Goal: Task Accomplishment & Management: Complete application form

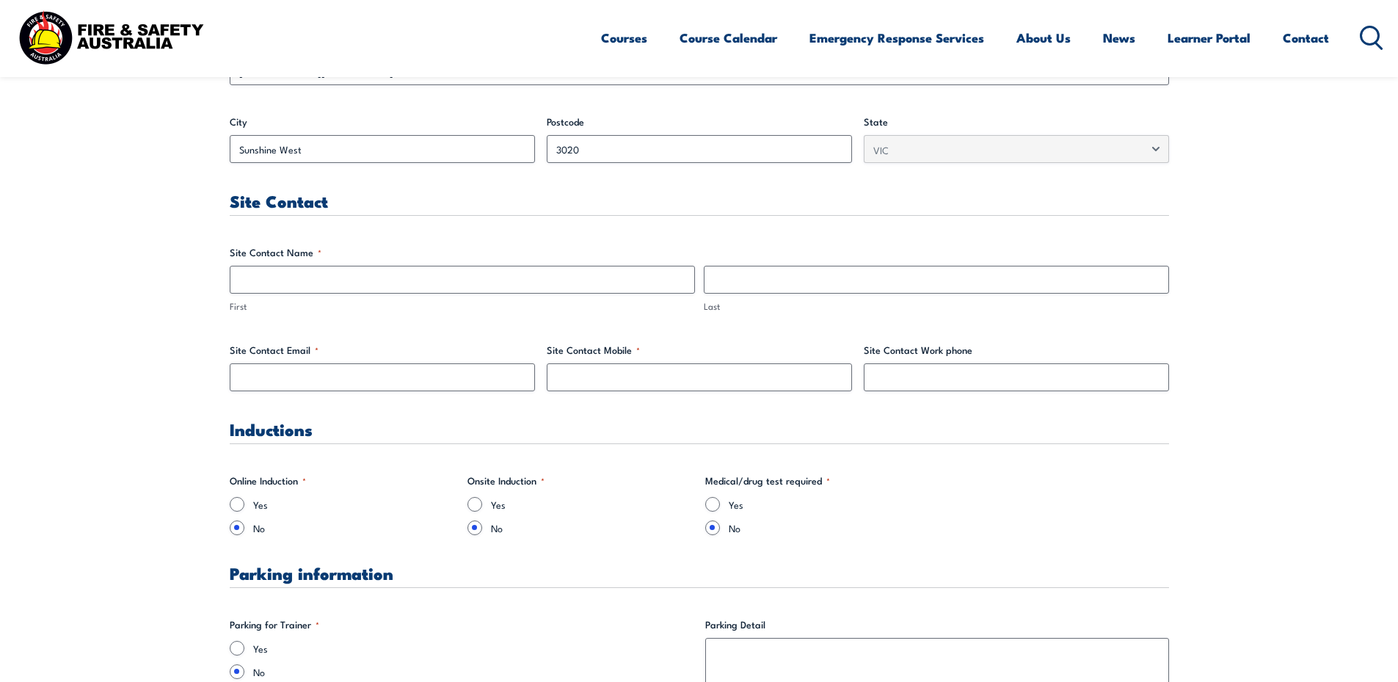
scroll to position [660, 0]
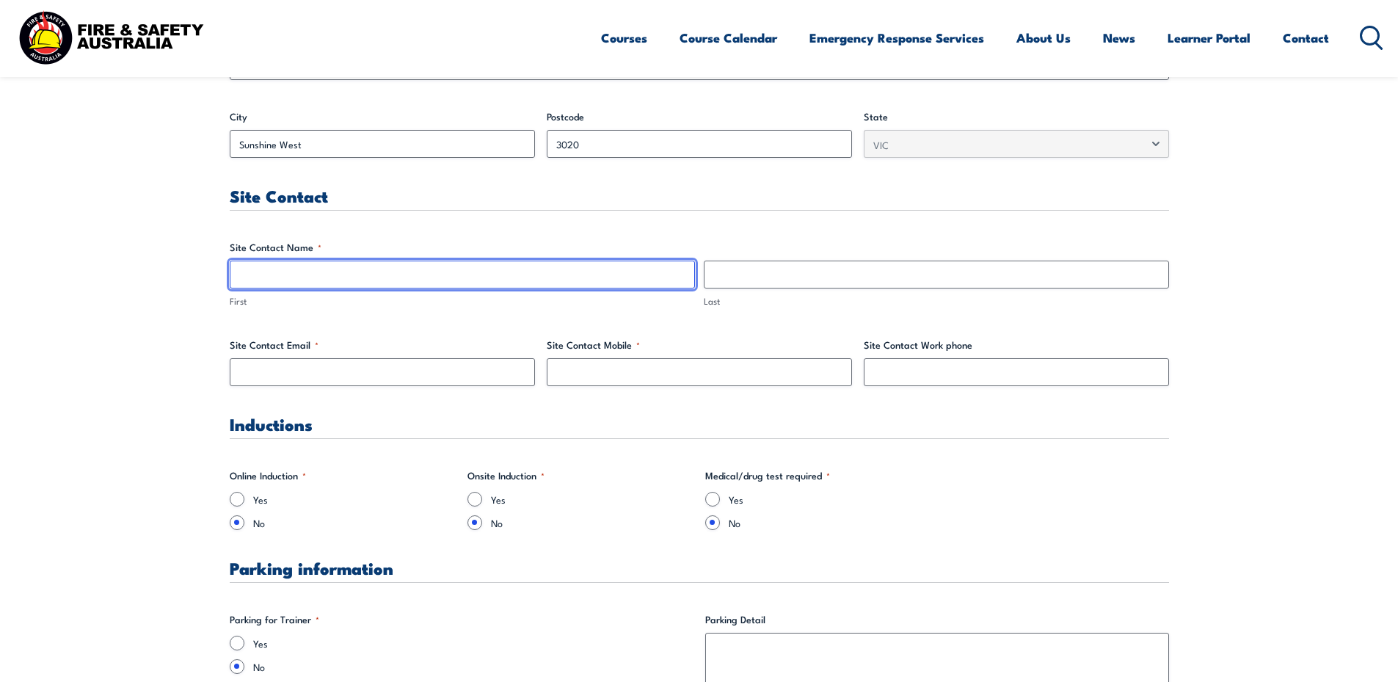
click at [333, 283] on input "First" at bounding box center [462, 274] width 465 height 28
type input "[PERSON_NAME]"
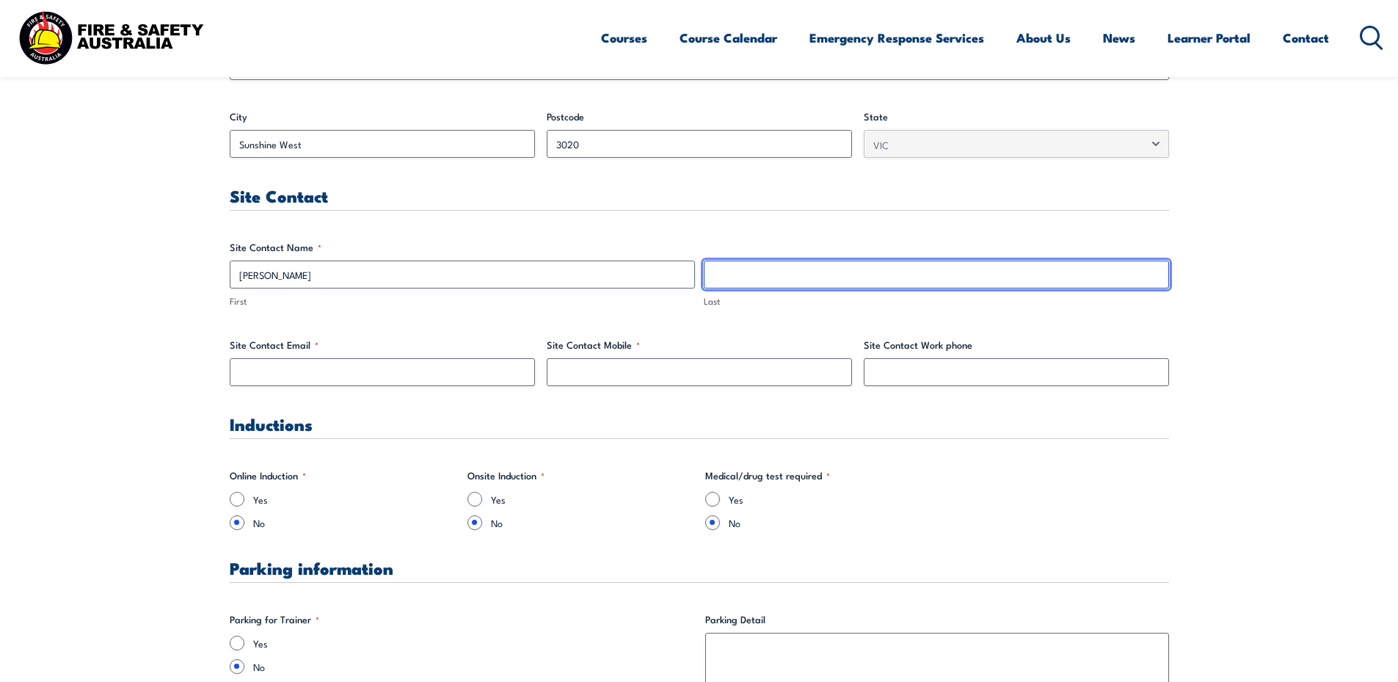
type input "[PERSON_NAME]"
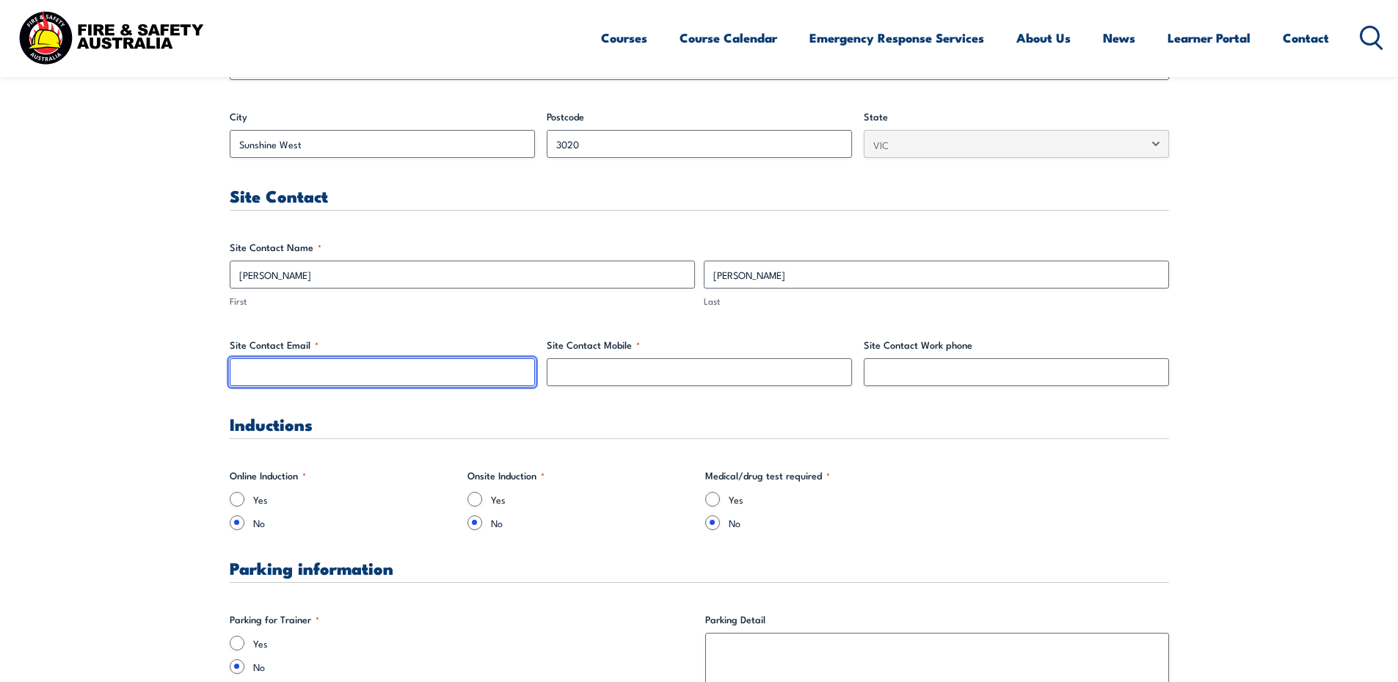
type input "[EMAIL_ADDRESS][DOMAIN_NAME]"
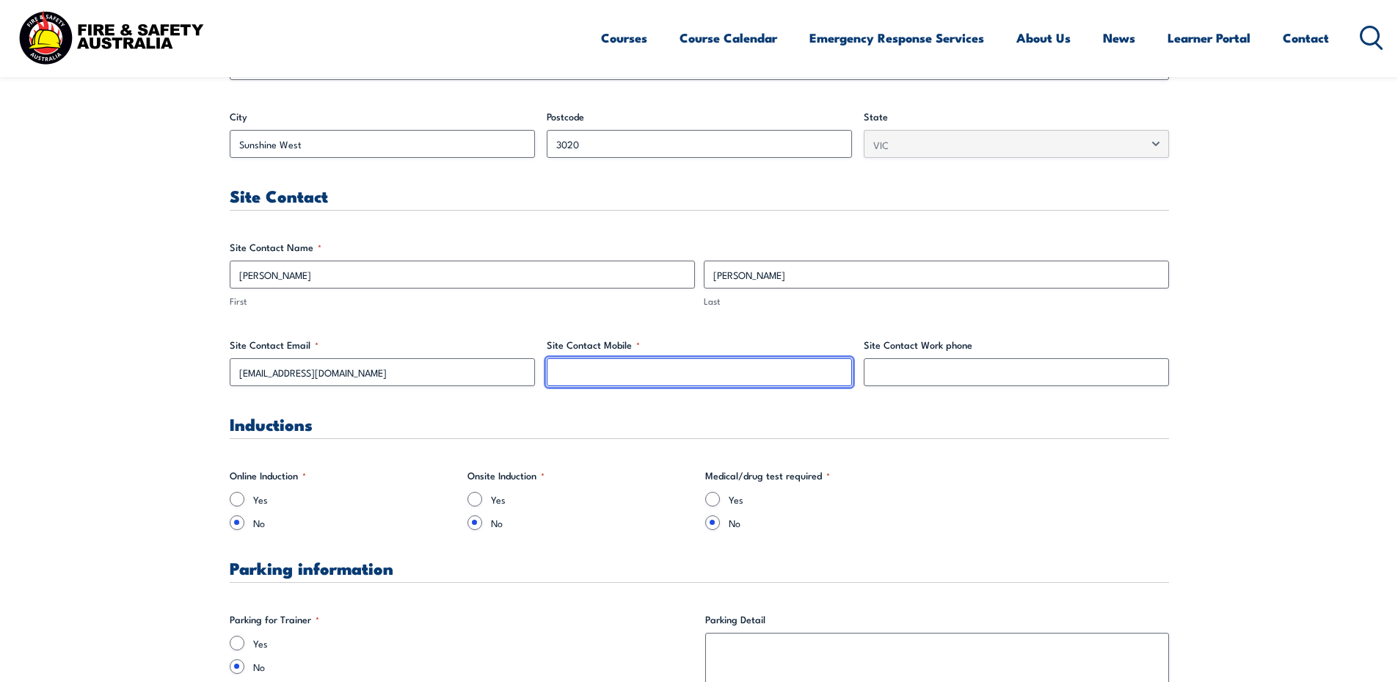
type input "0413851446"
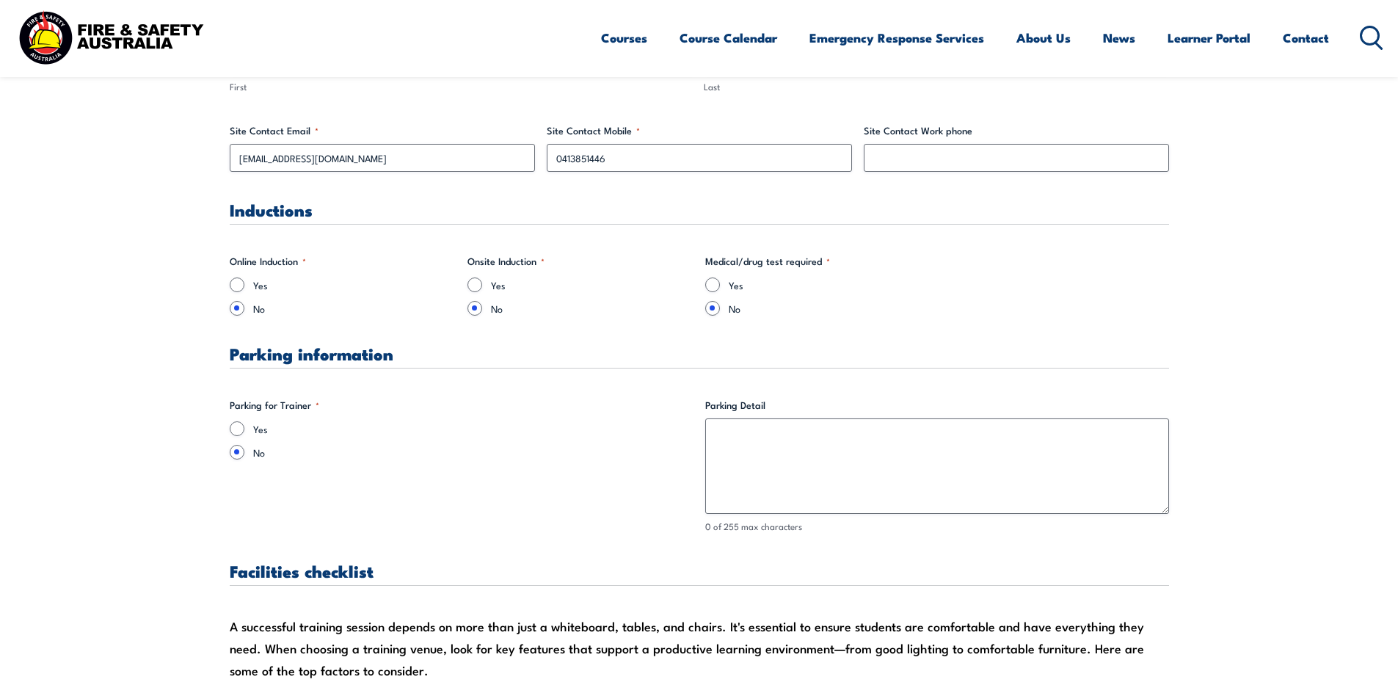
scroll to position [880, 0]
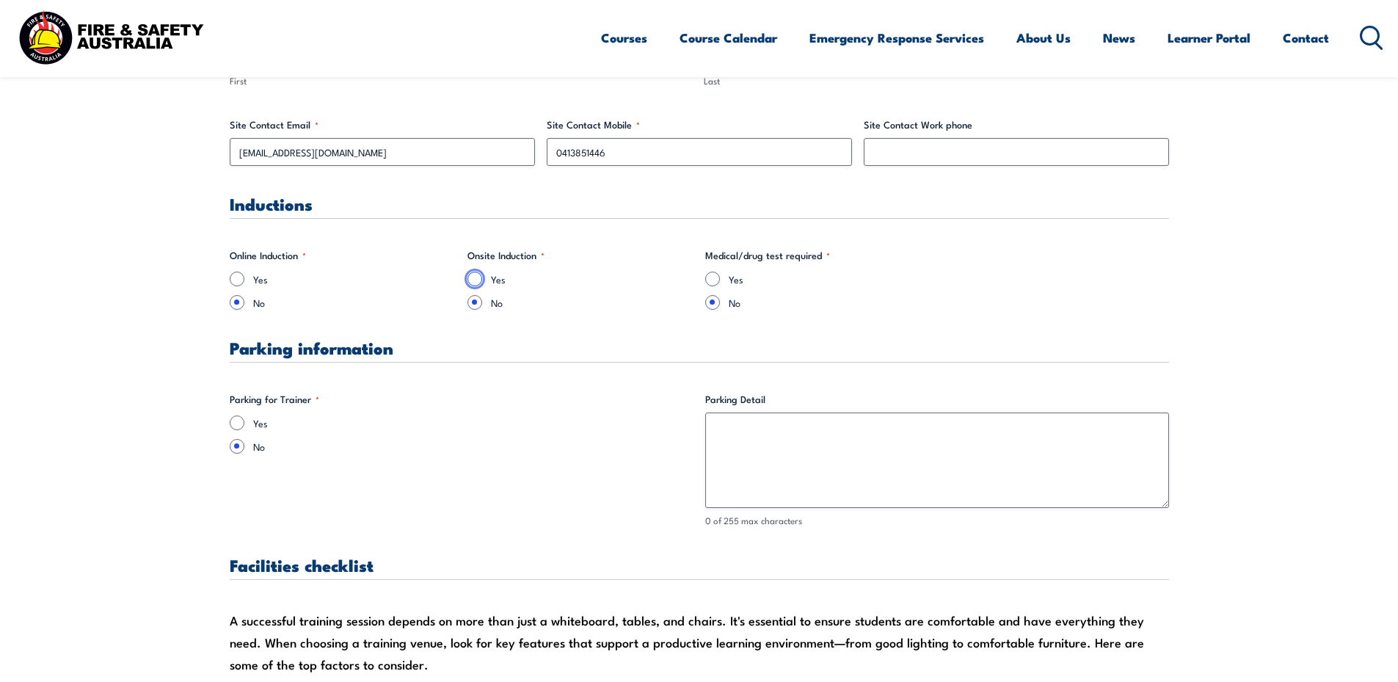
click at [475, 280] on input "Yes" at bounding box center [474, 278] width 15 height 15
radio input "true"
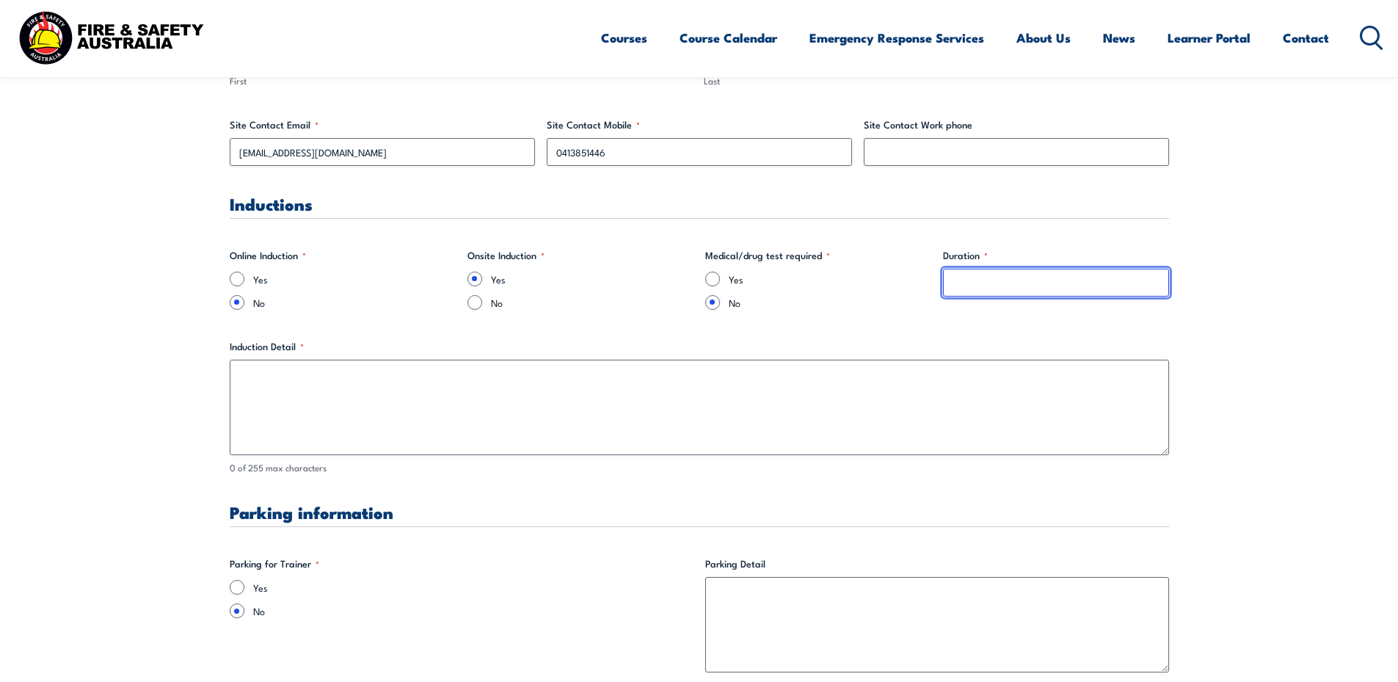
click at [975, 286] on input "Duration *" at bounding box center [1056, 283] width 226 height 28
type input "1"
type input "20 minutes"
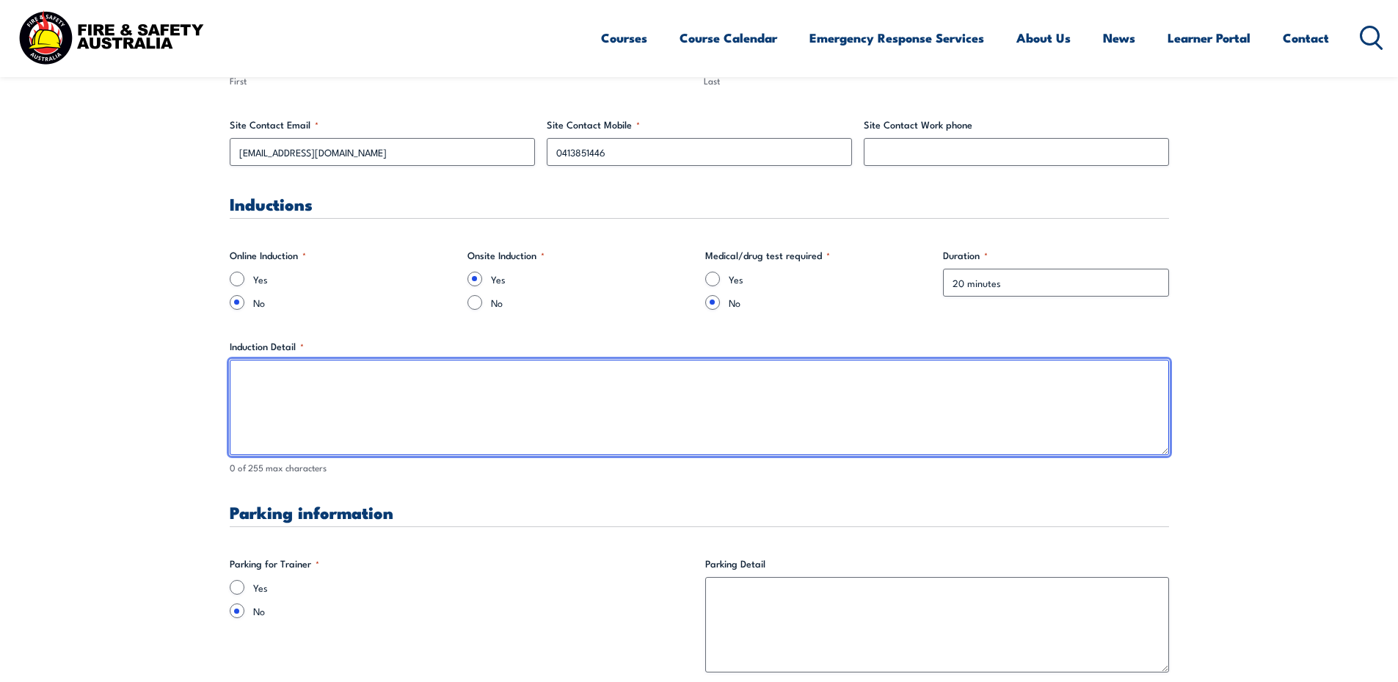
click at [255, 399] on textarea "Induction Detail *" at bounding box center [699, 407] width 939 height 95
type textarea "o"
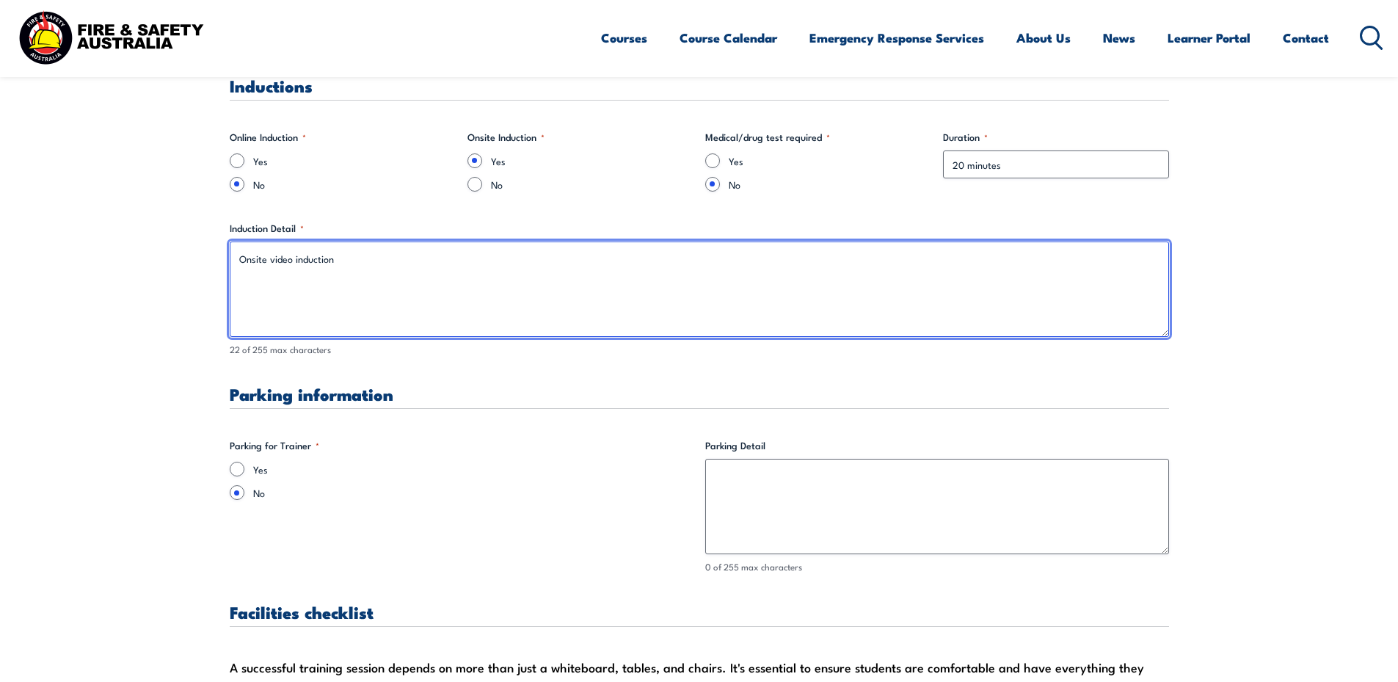
scroll to position [1027, 0]
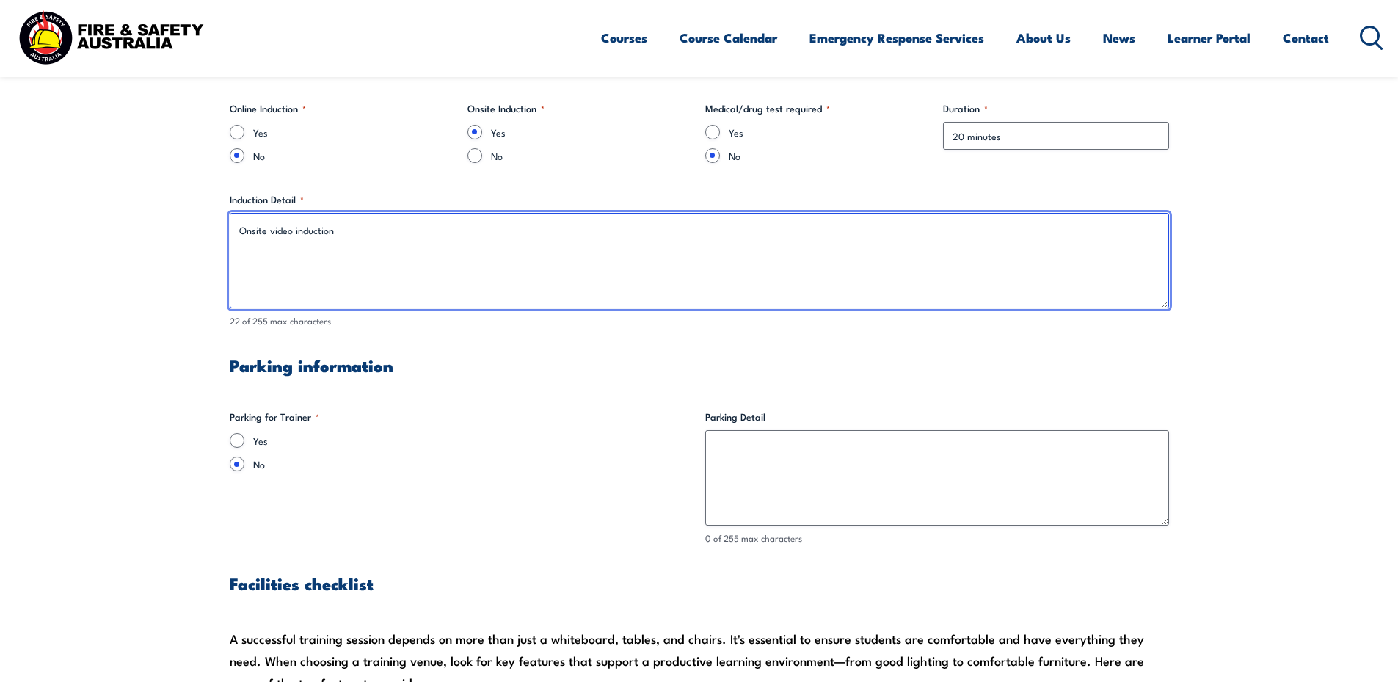
type textarea "Onsite video induction"
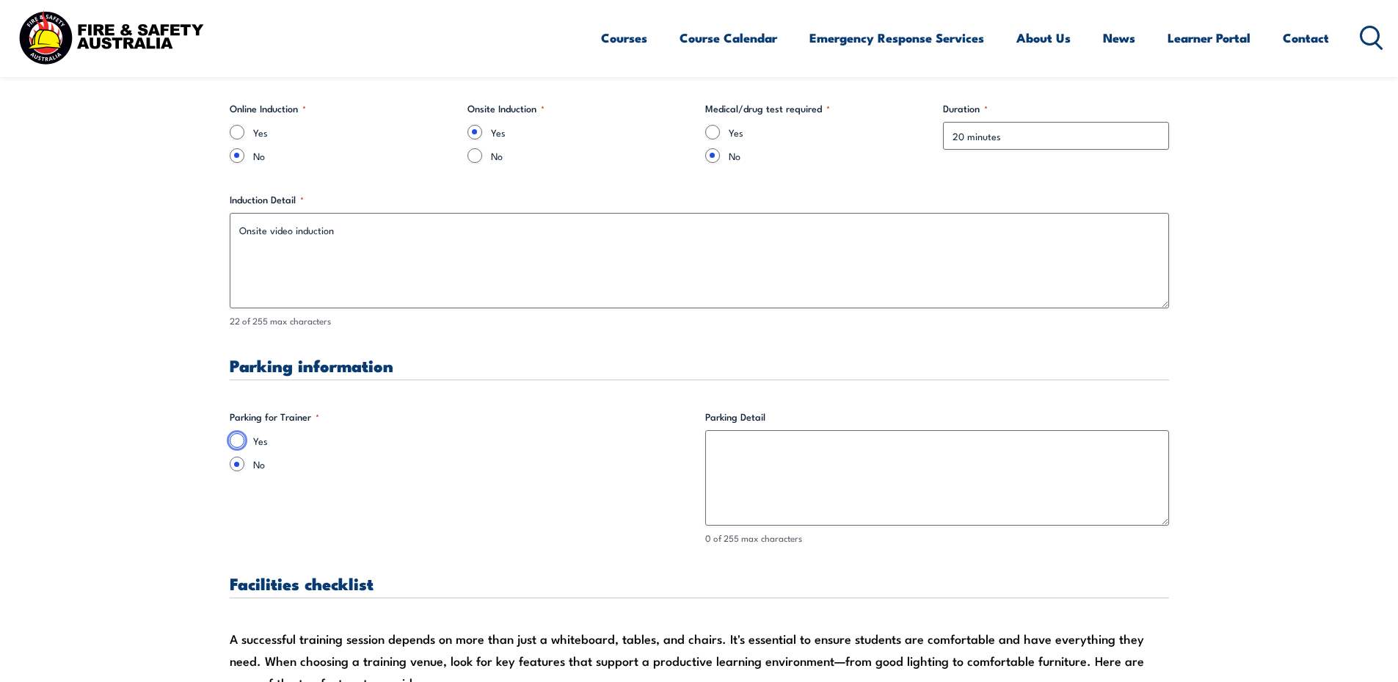
click at [230, 440] on input "Yes" at bounding box center [237, 440] width 15 height 15
radio input "true"
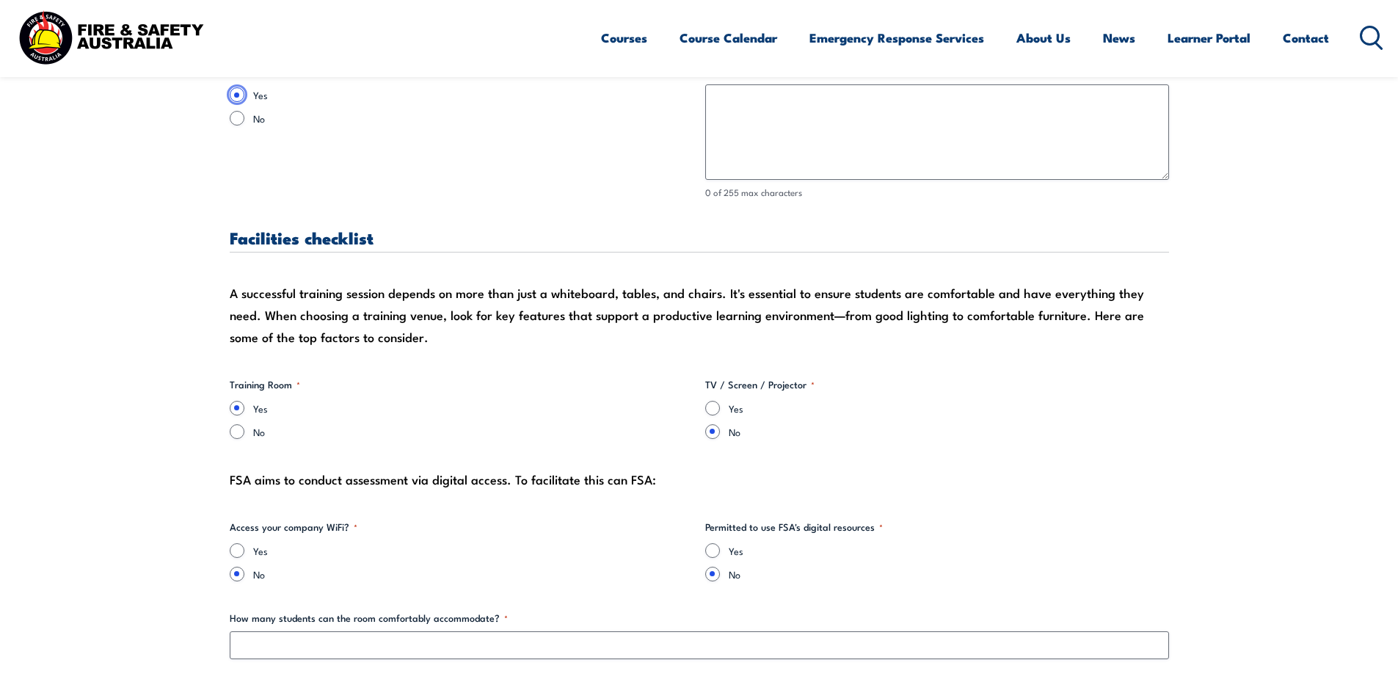
scroll to position [1394, 0]
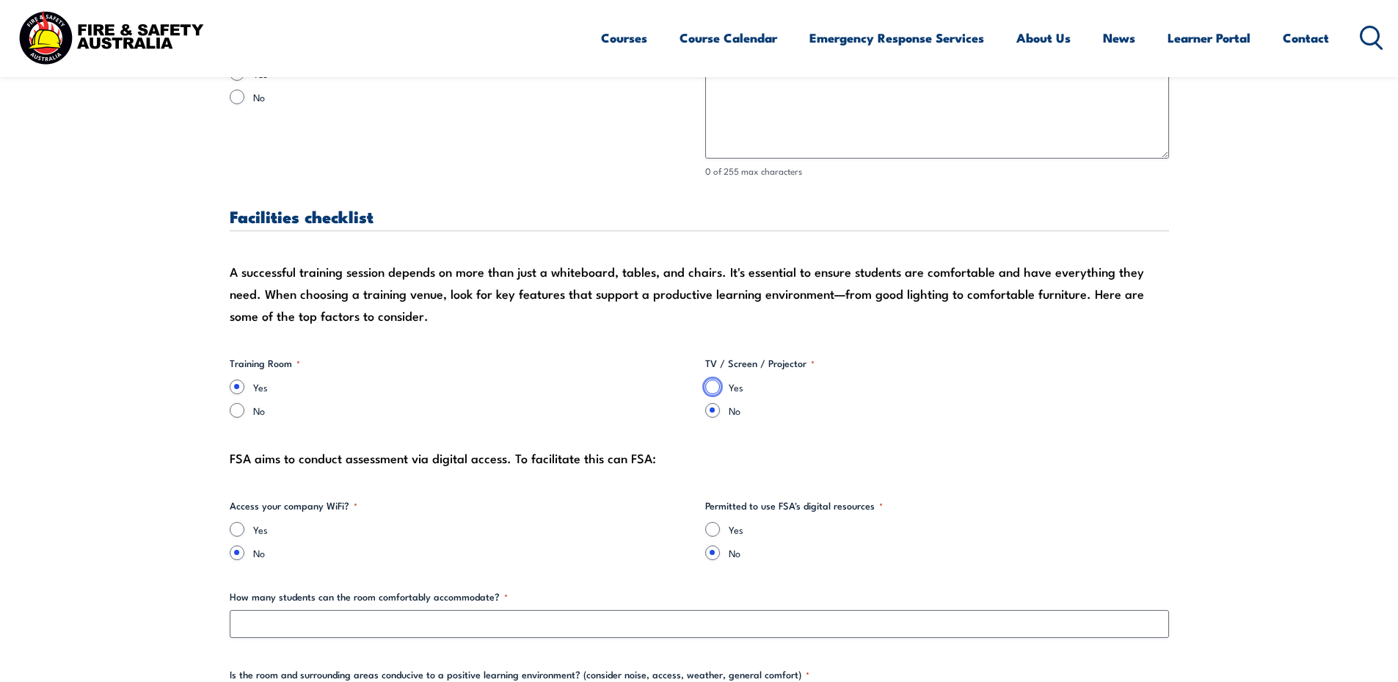
drag, startPoint x: 706, startPoint y: 385, endPoint x: 731, endPoint y: 386, distance: 25.0
click at [707, 386] on input "Yes" at bounding box center [712, 386] width 15 height 15
radio input "true"
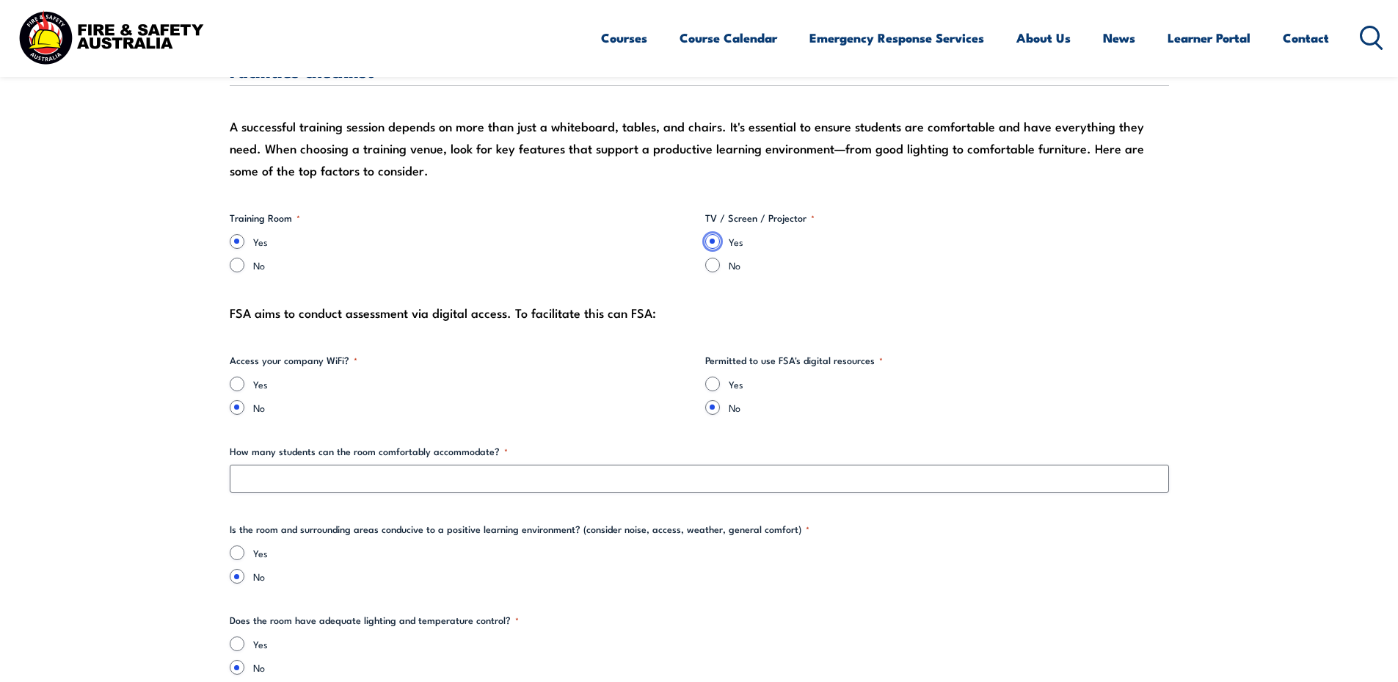
scroll to position [1541, 0]
click at [233, 381] on input "Yes" at bounding box center [237, 382] width 15 height 15
radio input "true"
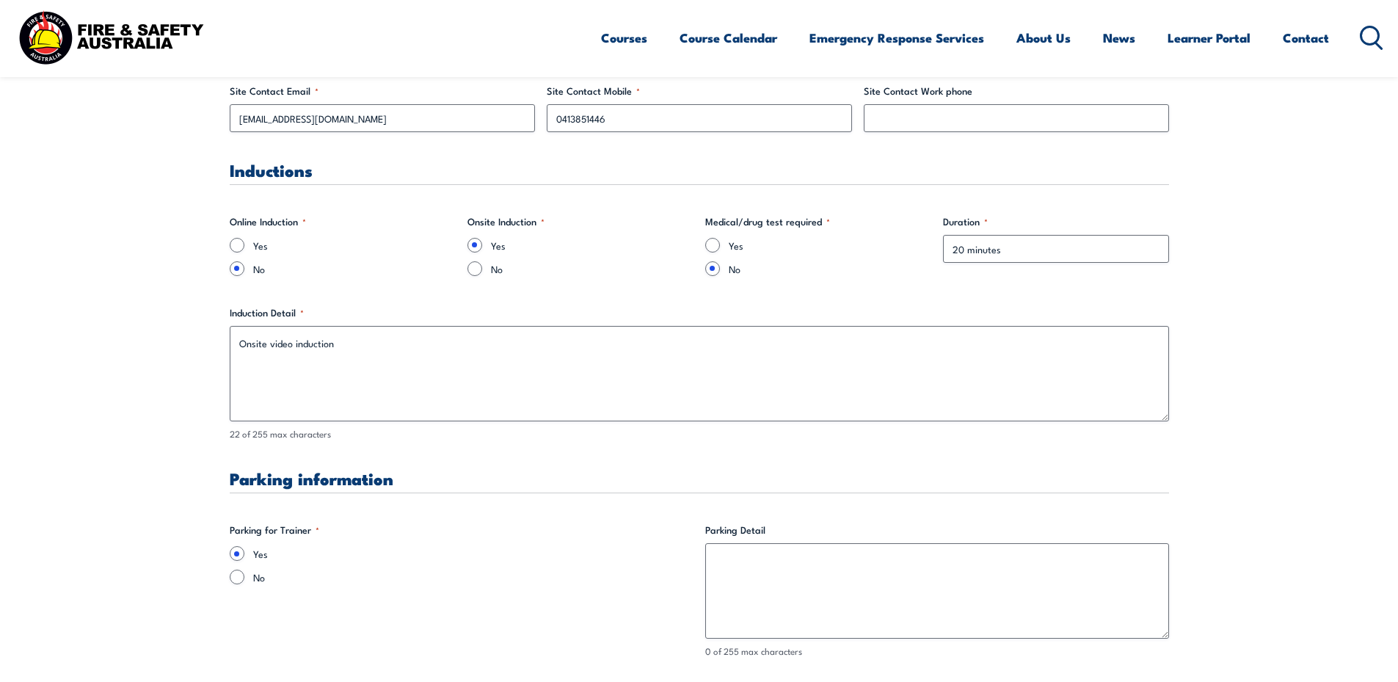
scroll to position [880, 0]
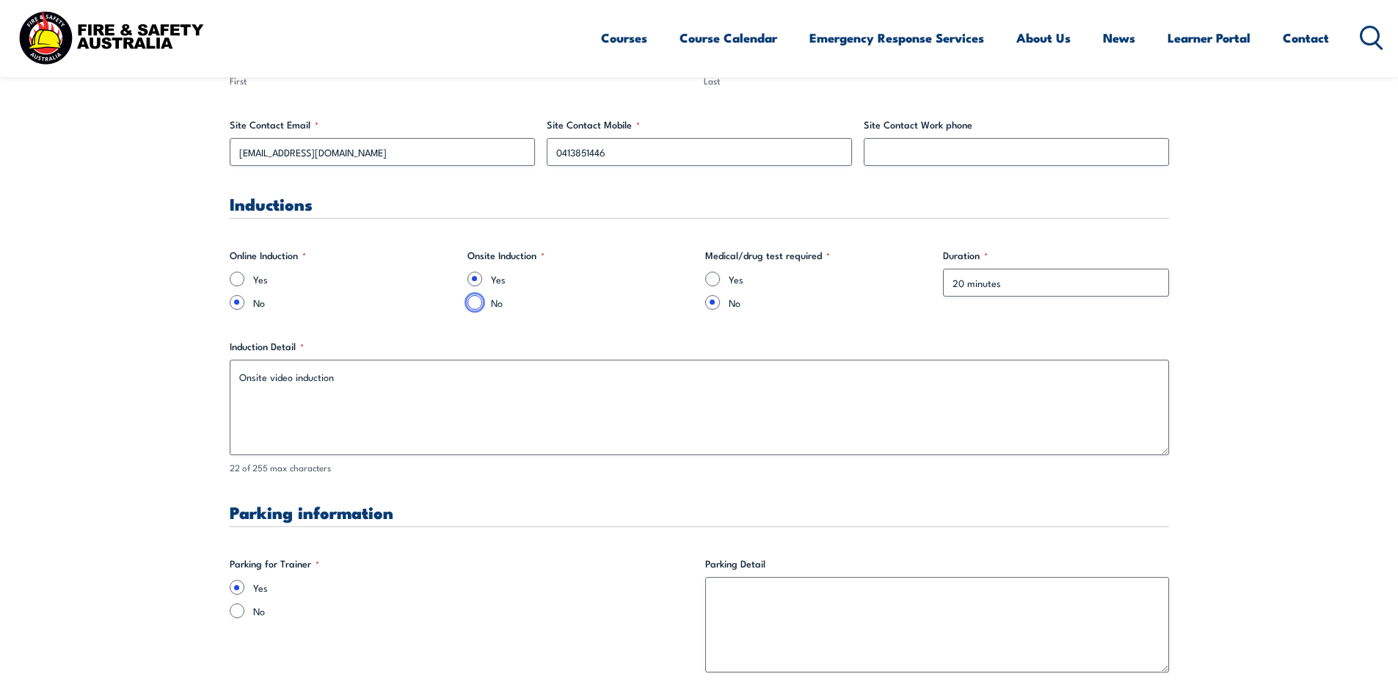
click at [472, 302] on input "No" at bounding box center [474, 302] width 15 height 15
radio input "true"
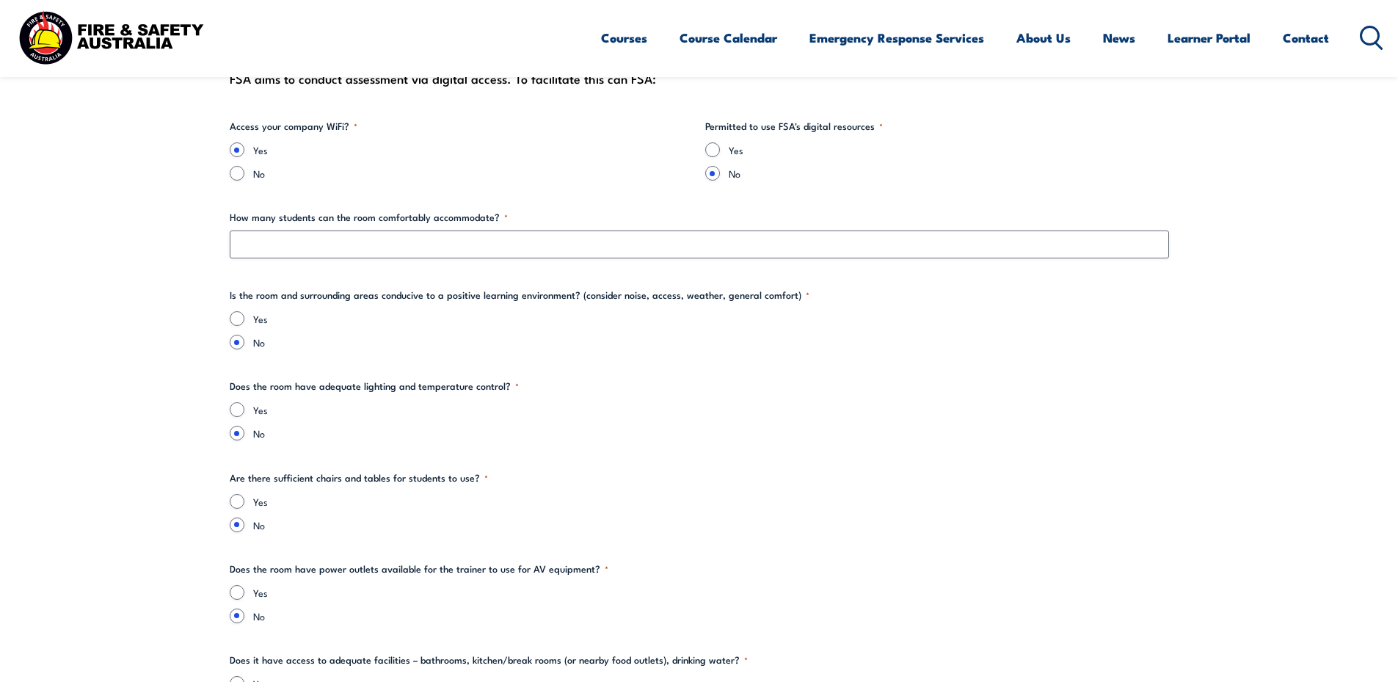
scroll to position [1614, 0]
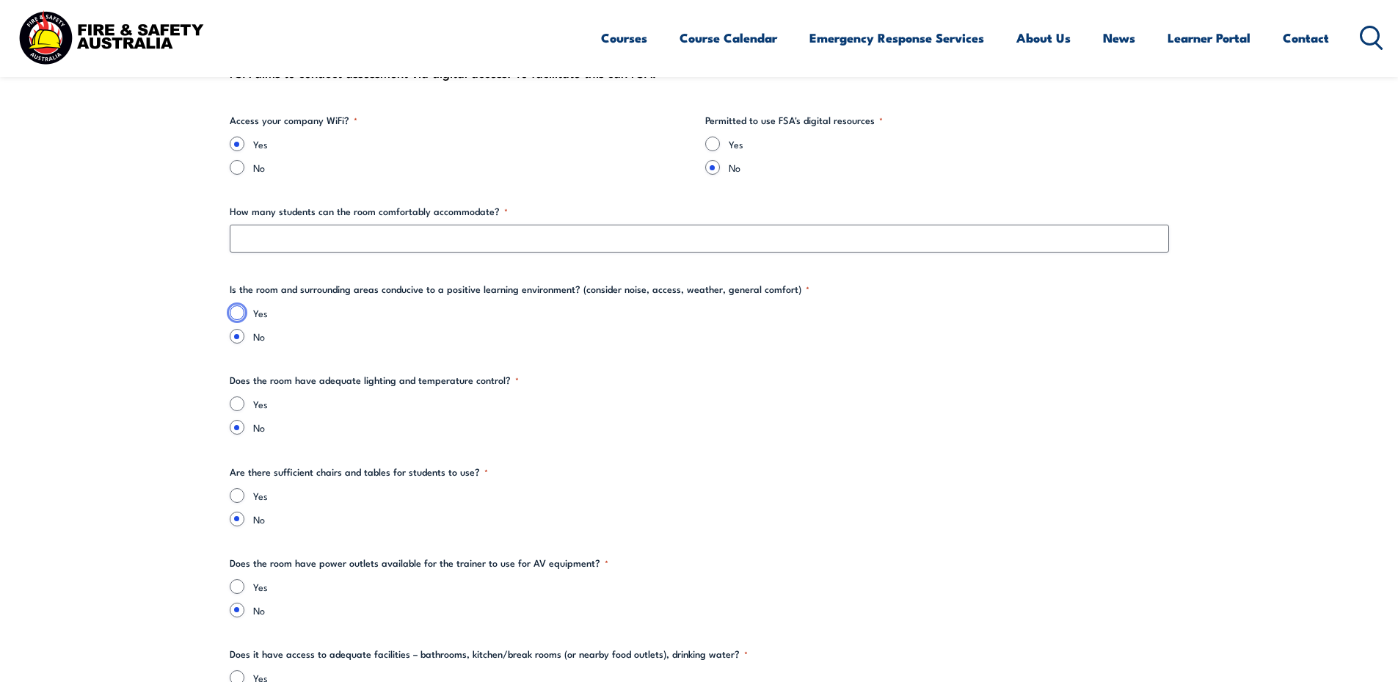
click at [236, 310] on input "Yes" at bounding box center [237, 312] width 15 height 15
radio input "true"
click at [238, 404] on input "Yes" at bounding box center [237, 403] width 15 height 15
radio input "true"
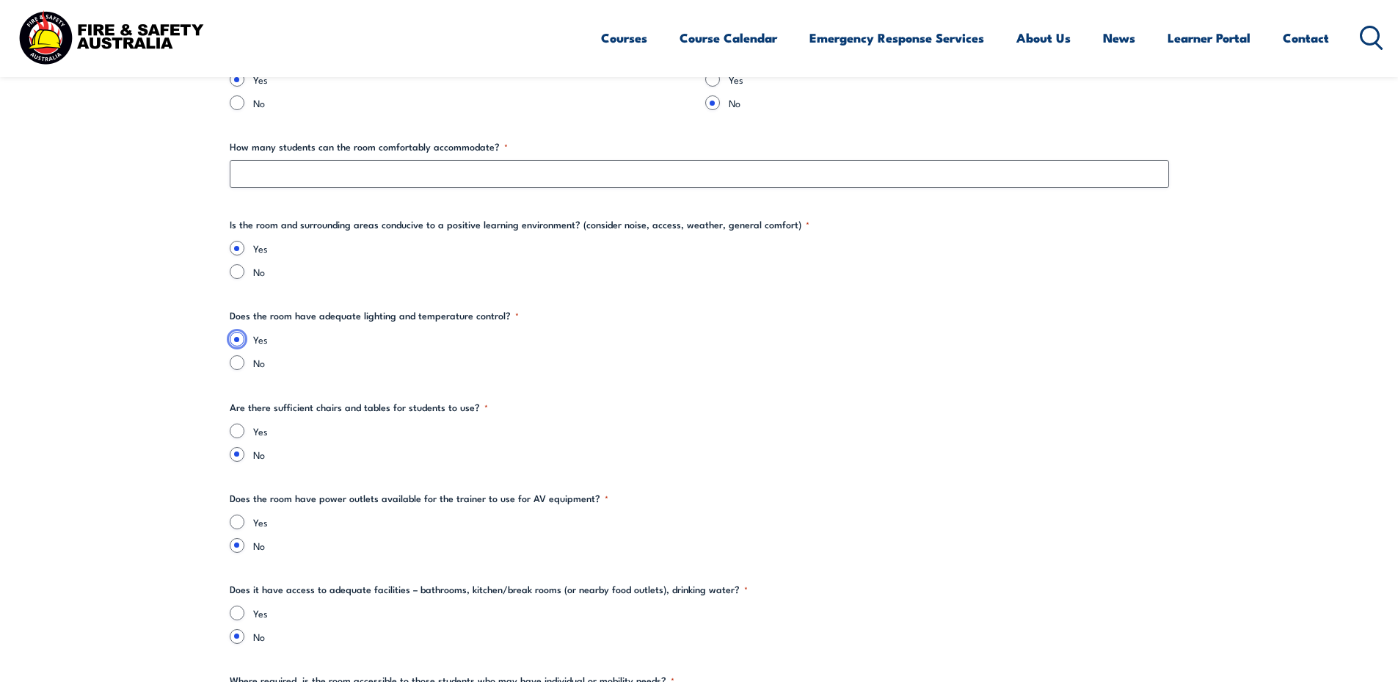
scroll to position [1761, 0]
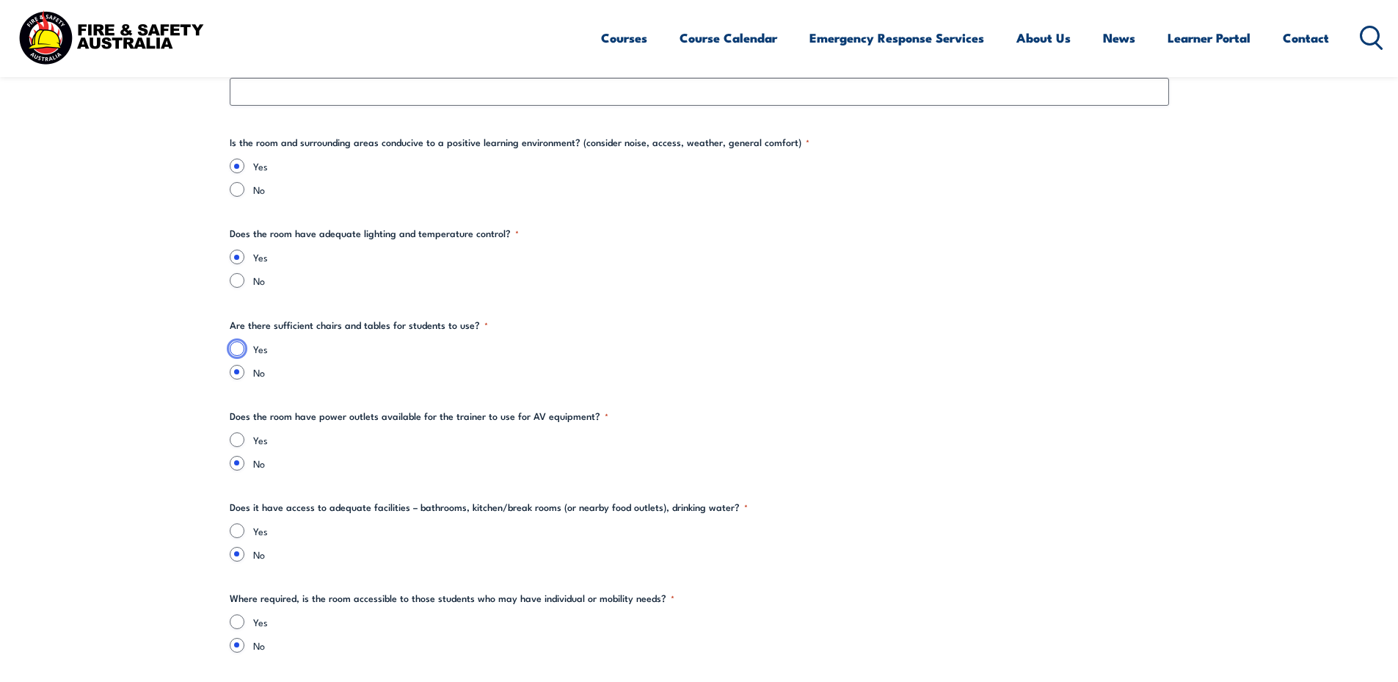
click at [240, 350] on input "Yes" at bounding box center [237, 348] width 15 height 15
radio input "true"
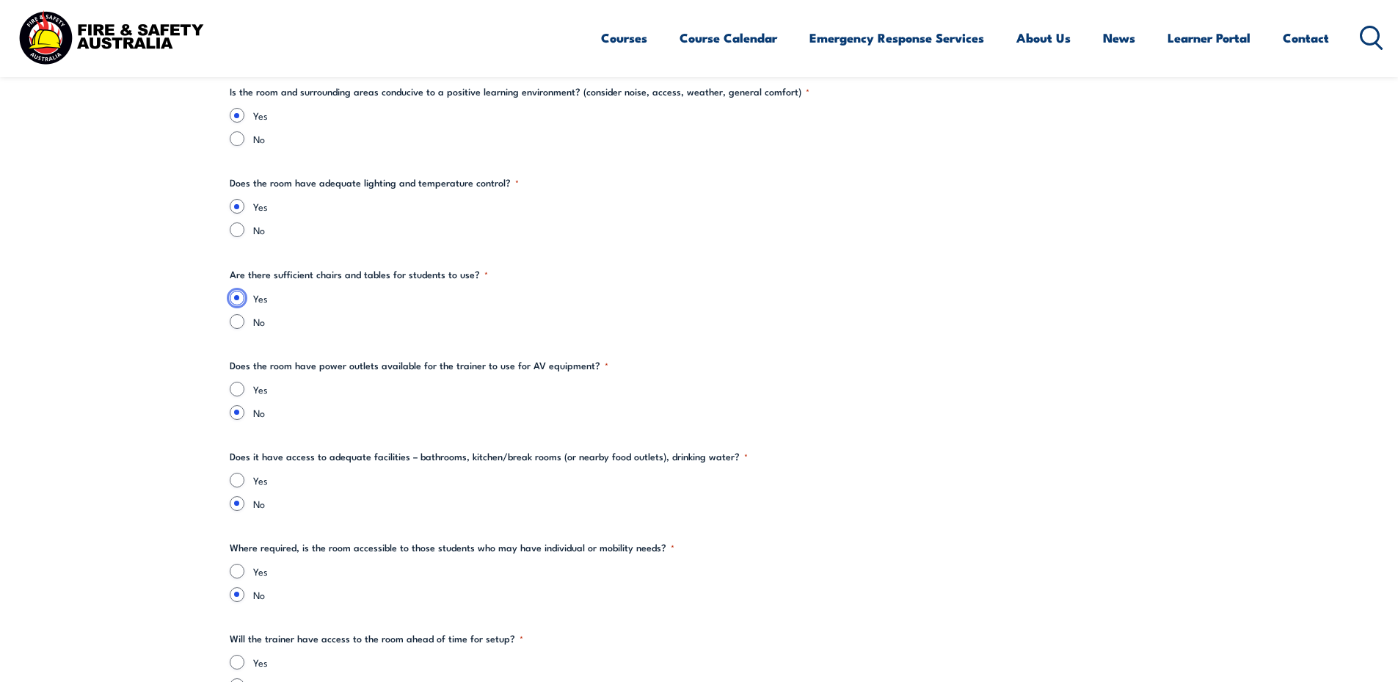
scroll to position [1908, 0]
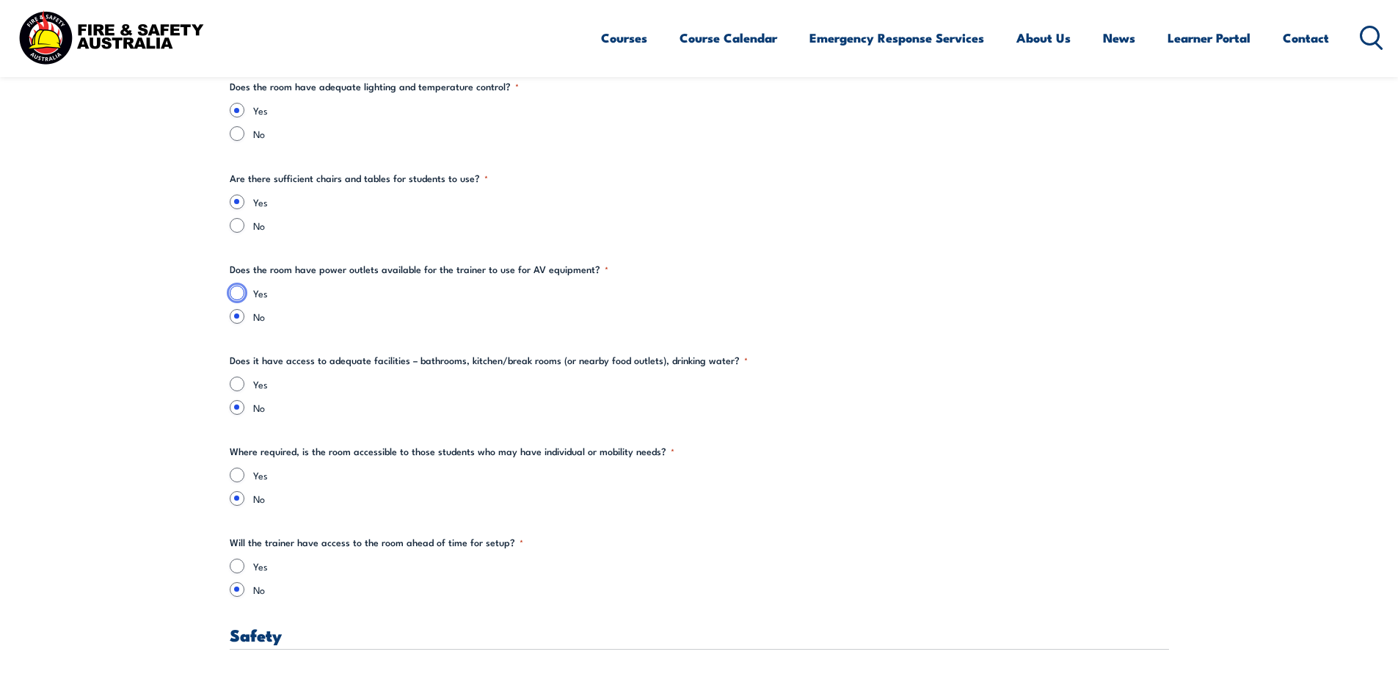
click at [235, 286] on input "Yes" at bounding box center [237, 292] width 15 height 15
radio input "true"
click at [236, 384] on input "Yes" at bounding box center [237, 383] width 15 height 15
radio input "true"
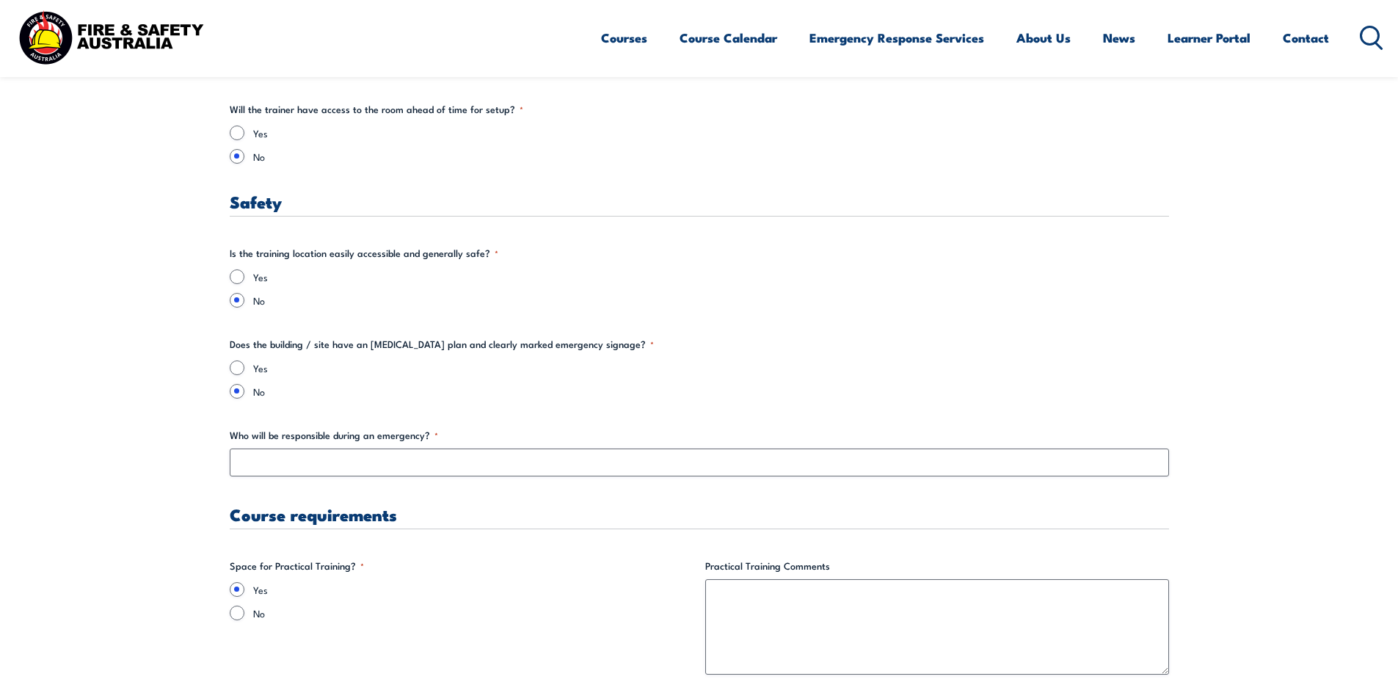
scroll to position [2348, 0]
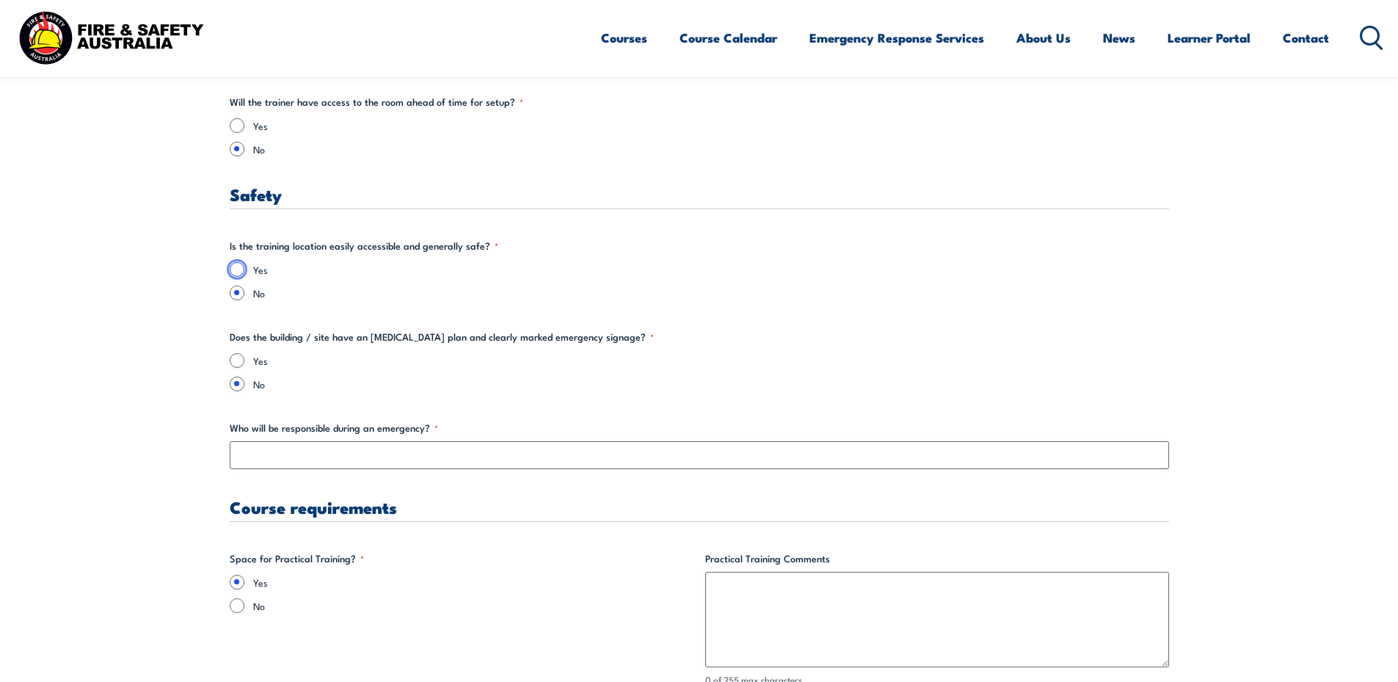
click at [237, 266] on input "Yes" at bounding box center [237, 269] width 15 height 15
radio input "true"
click at [236, 359] on input "Yes" at bounding box center [237, 360] width 15 height 15
radio input "true"
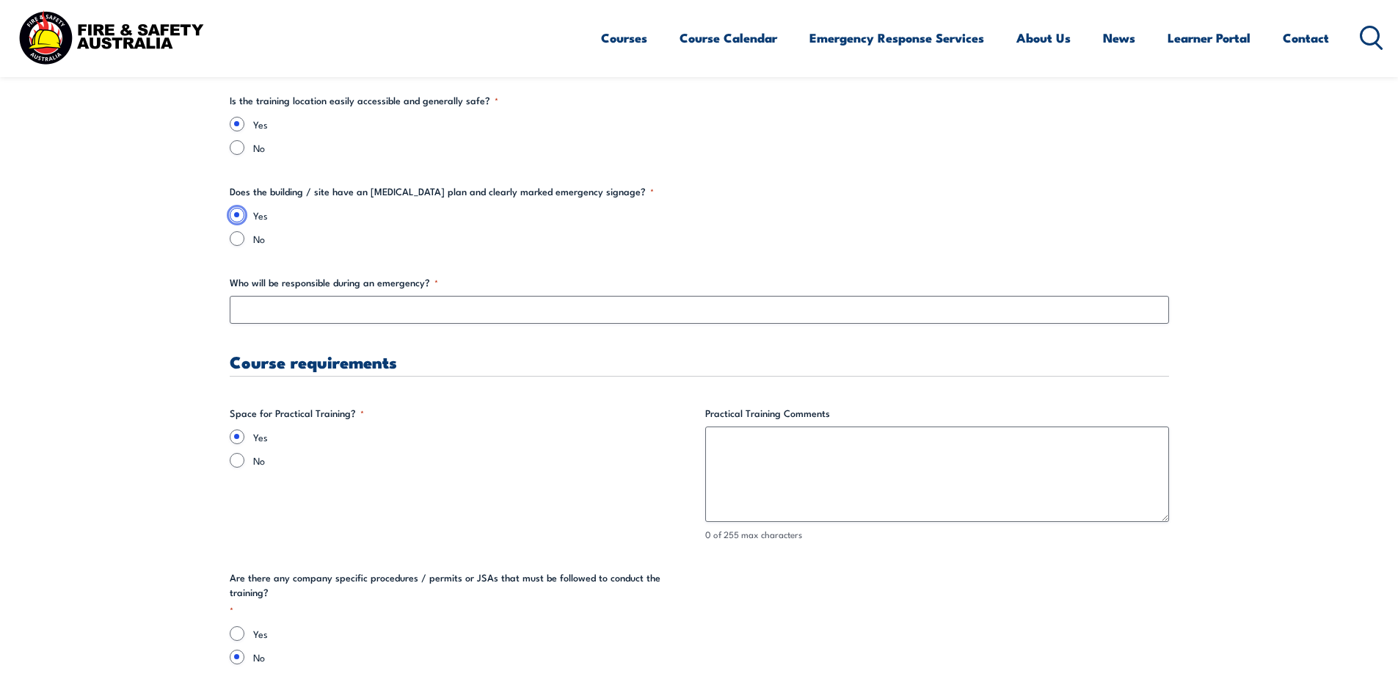
scroll to position [2495, 0]
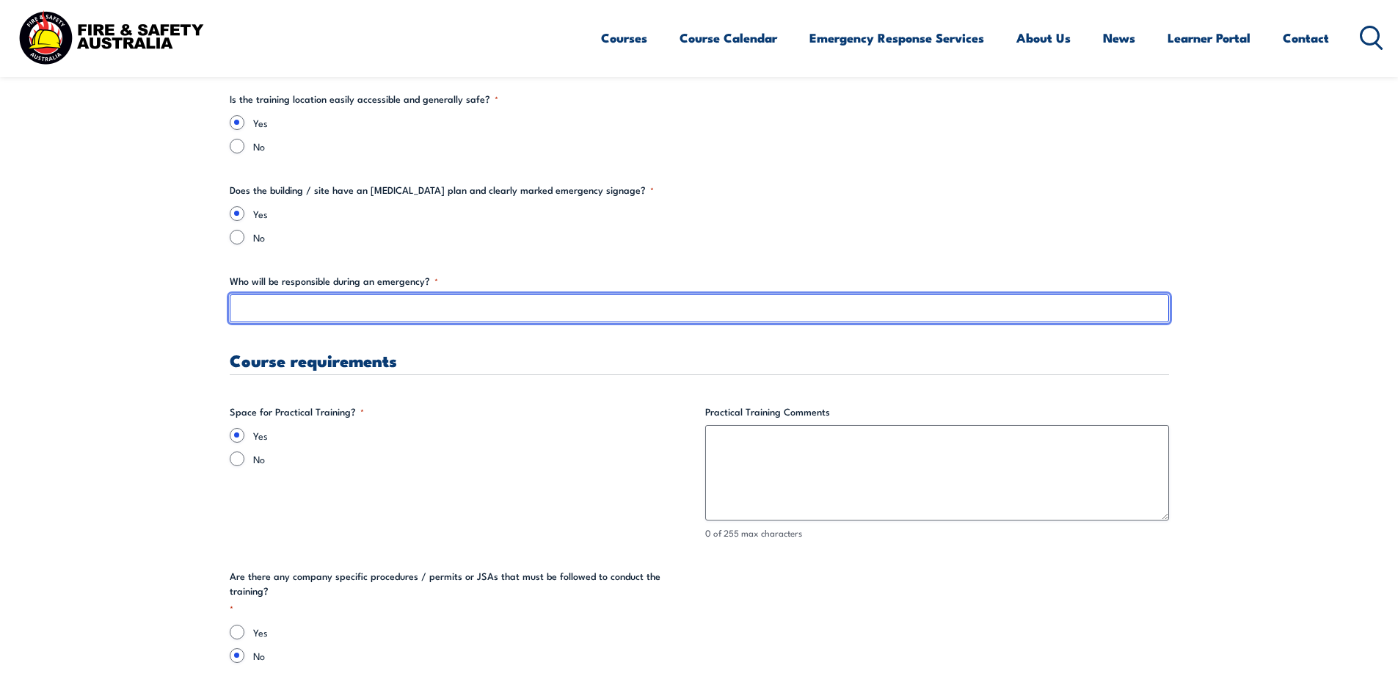
click at [453, 309] on input "Who will be responsible during an emergency? *" at bounding box center [699, 308] width 939 height 28
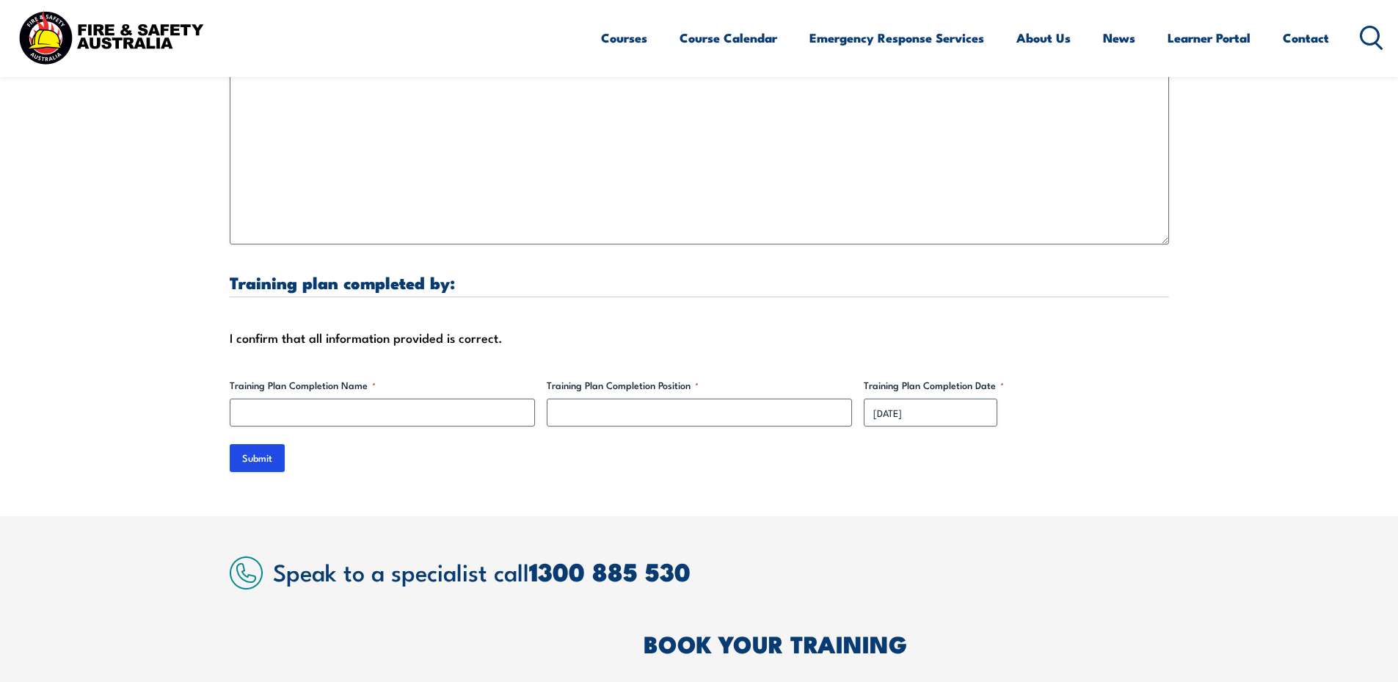
scroll to position [4402, 0]
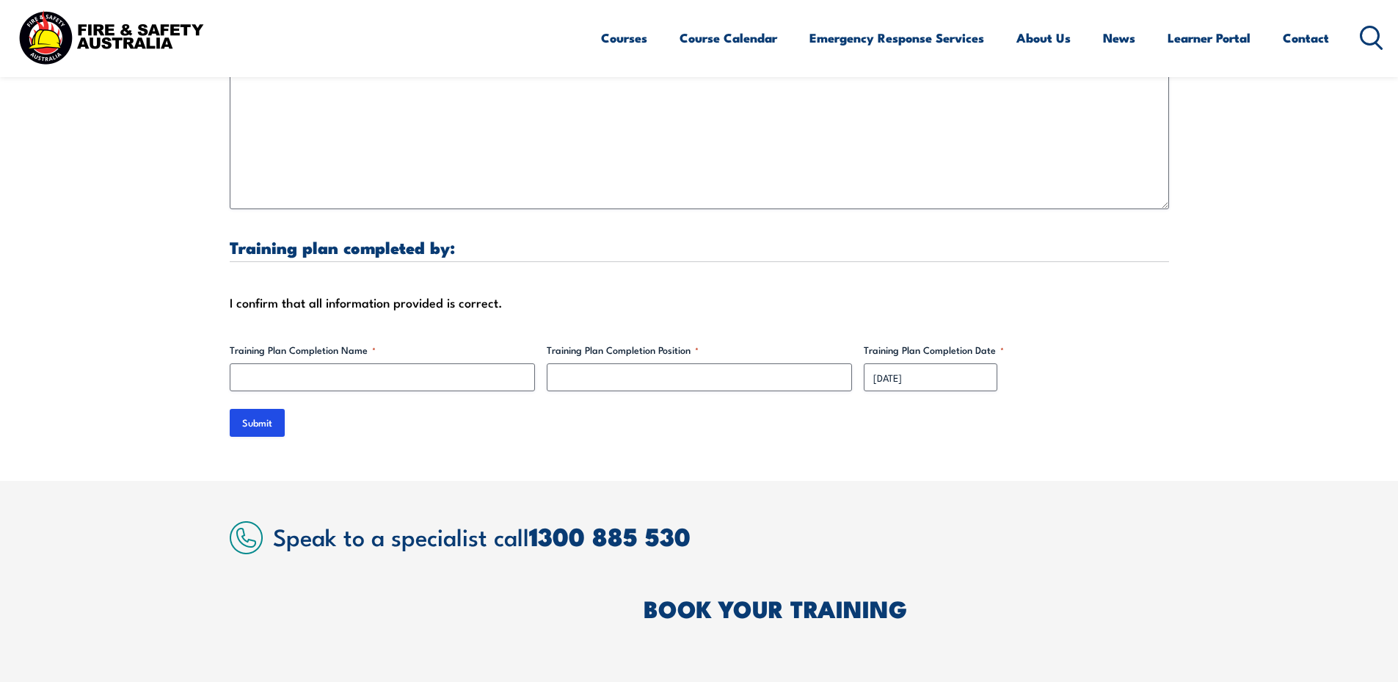
type input "F&SA"
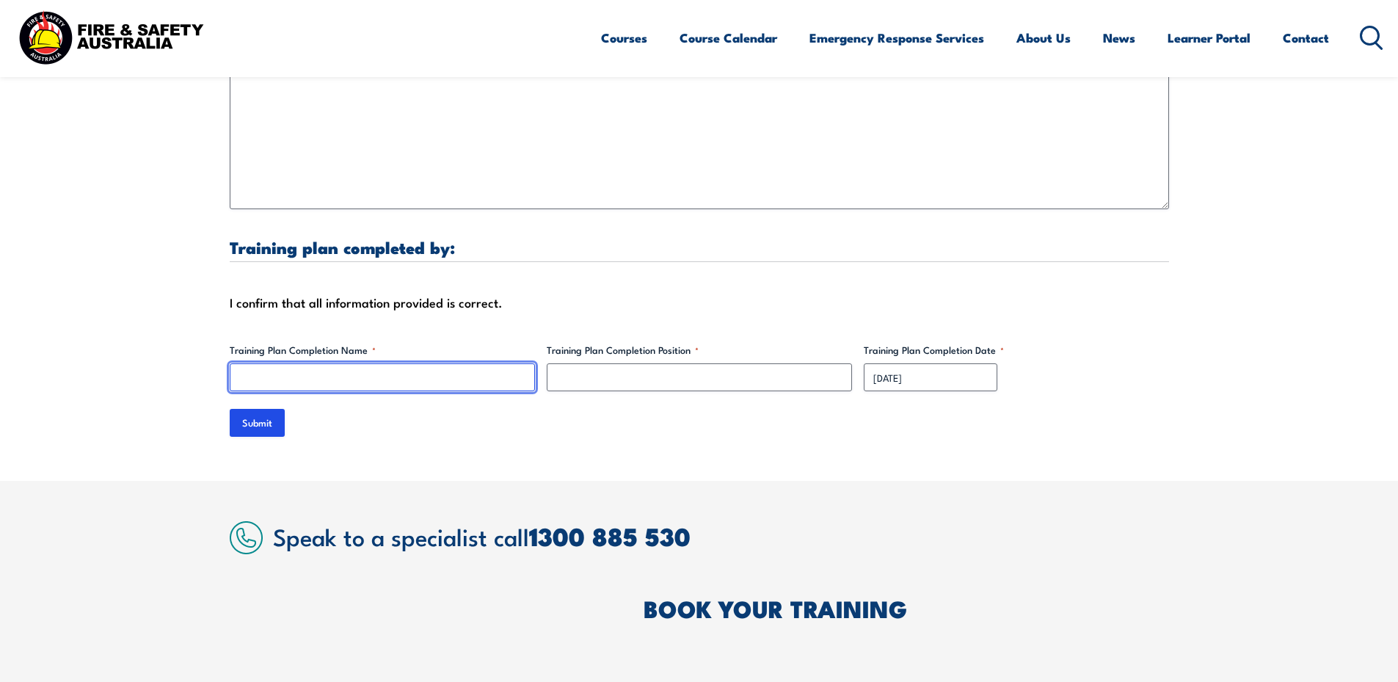
click at [356, 363] on input "Training Plan Completion Name *" at bounding box center [382, 377] width 305 height 28
type input "[PERSON_NAME]"
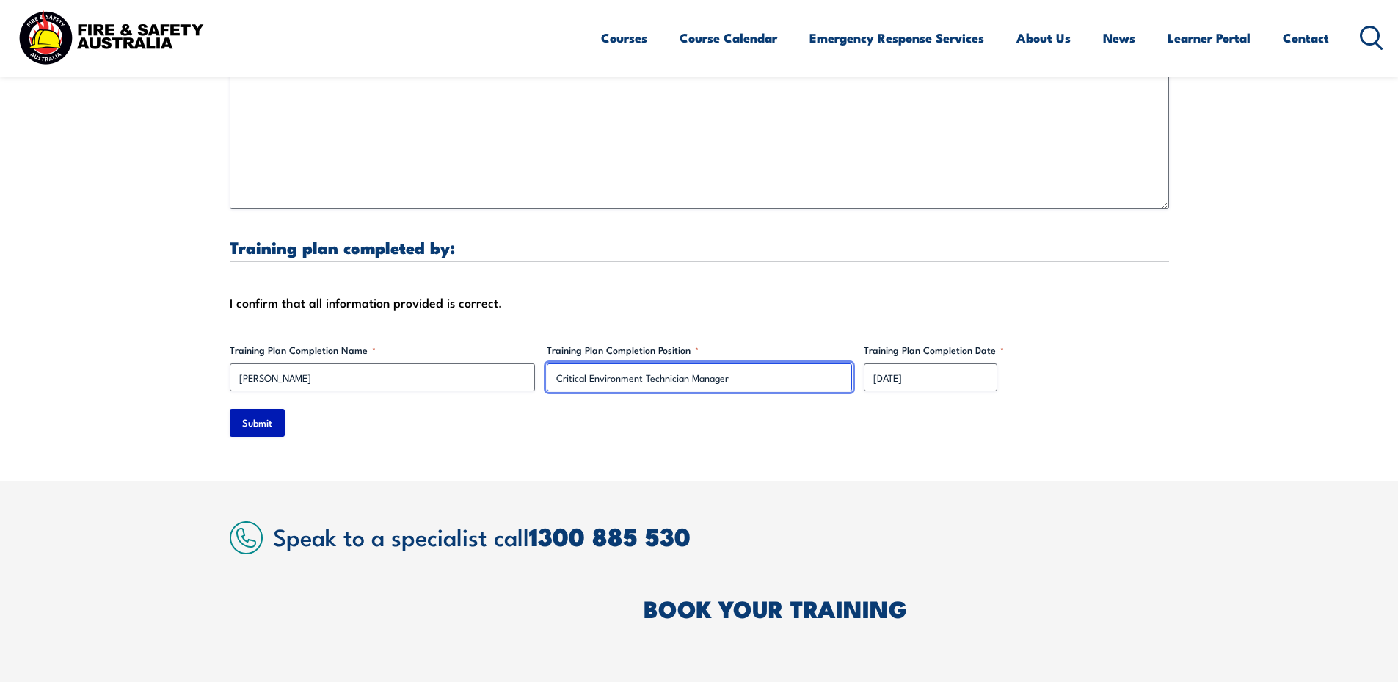
type input "Critical Environment Technician Manager"
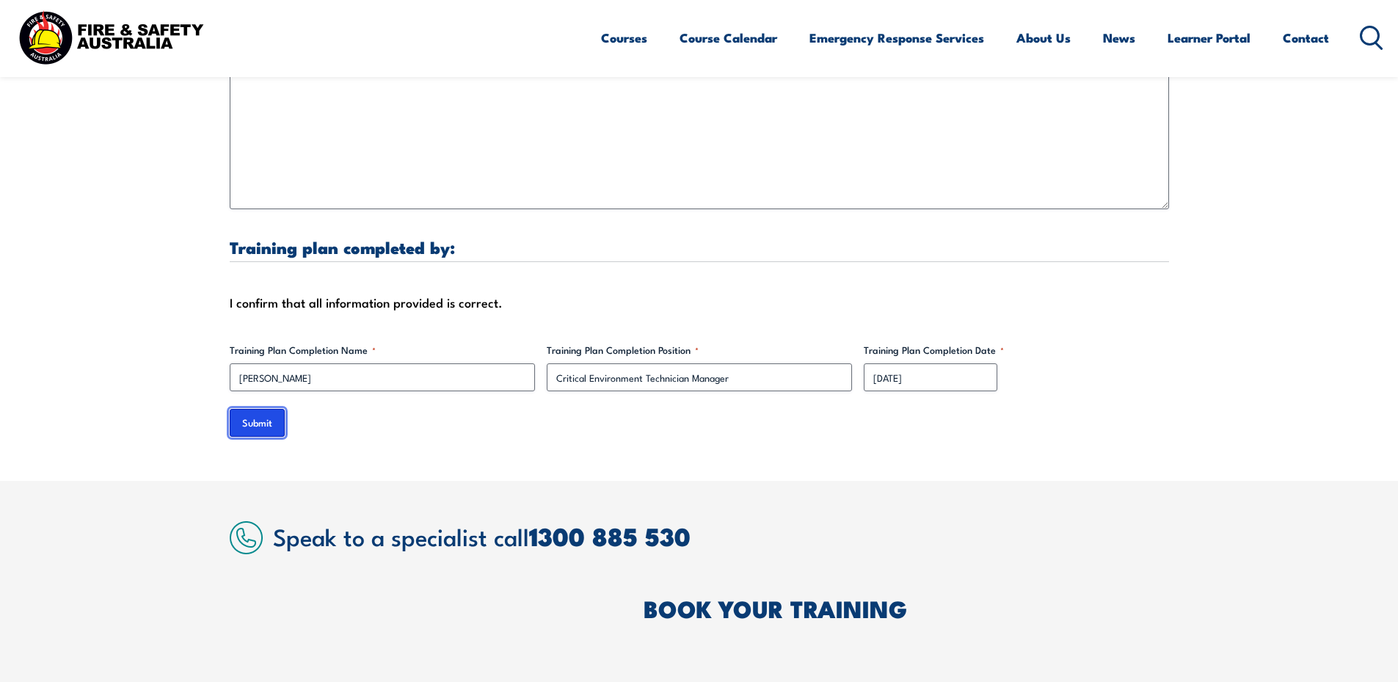
click at [252, 409] on input "Submit" at bounding box center [257, 423] width 55 height 28
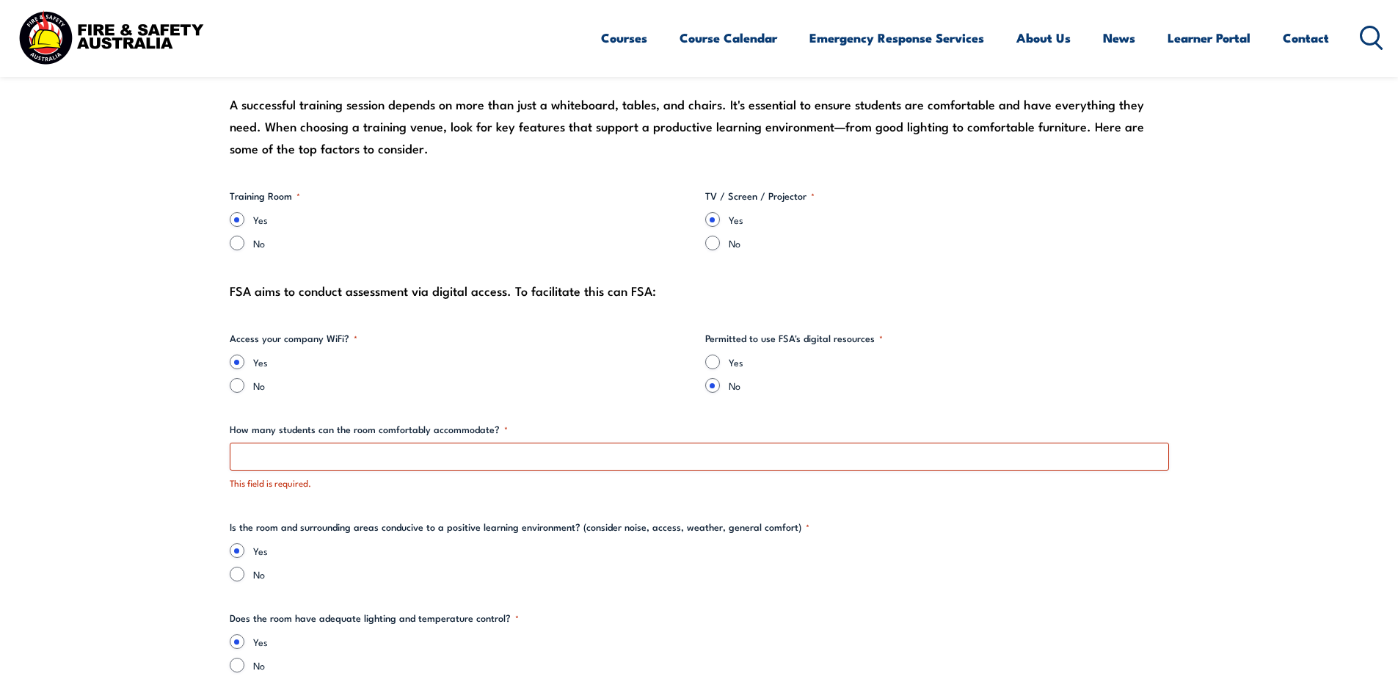
scroll to position [1541, 0]
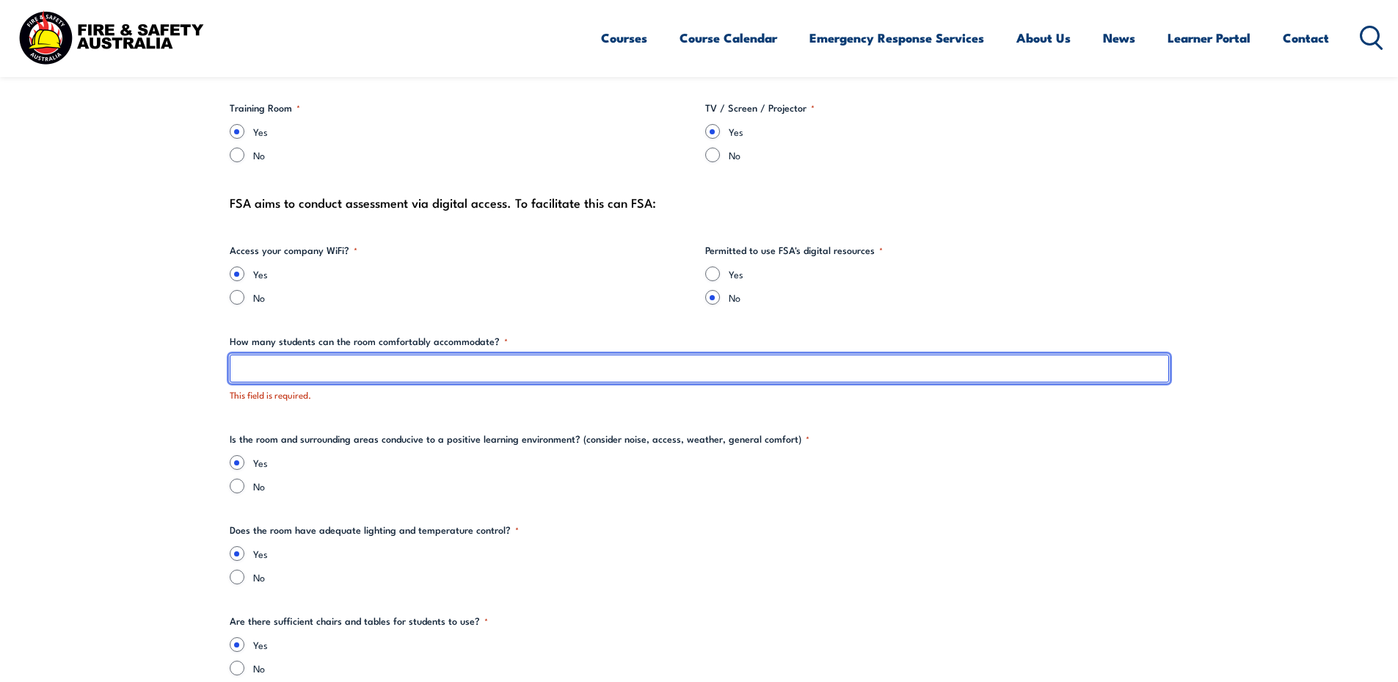
click at [296, 365] on input "How many students can the room comfortably accommodate? *" at bounding box center [699, 368] width 939 height 28
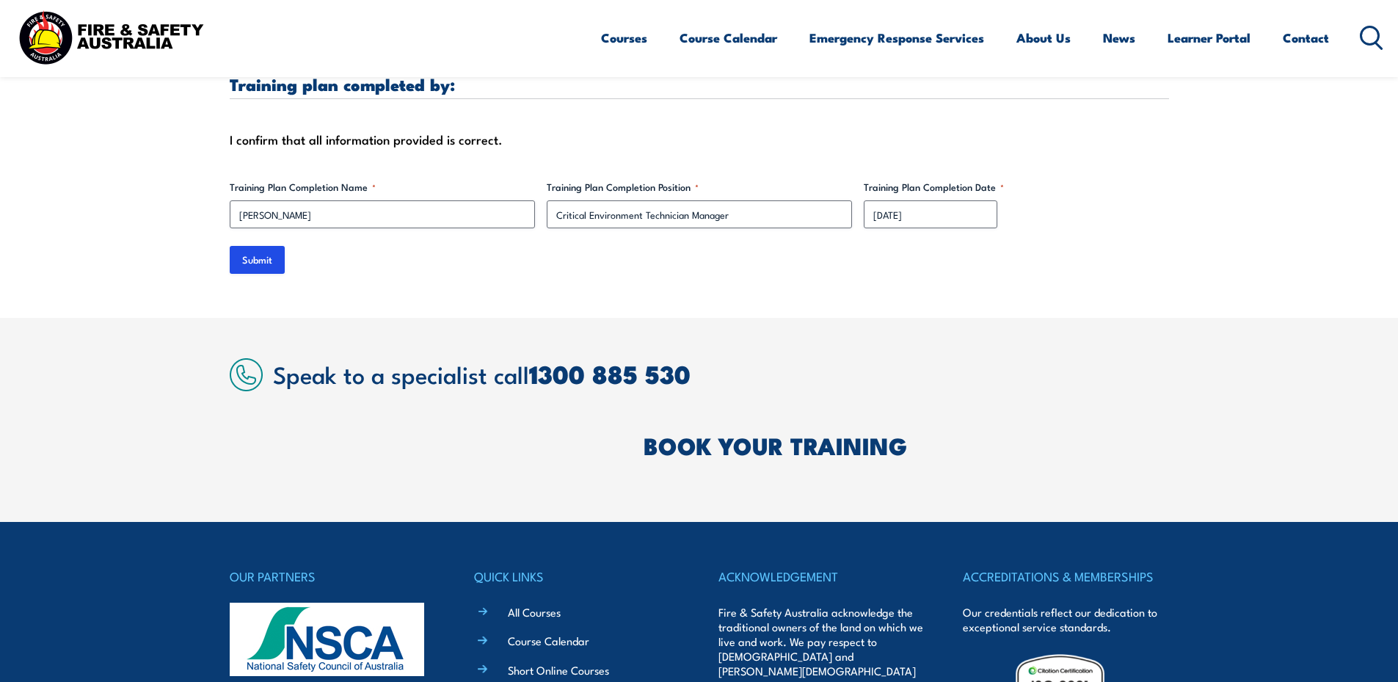
scroll to position [4494, 0]
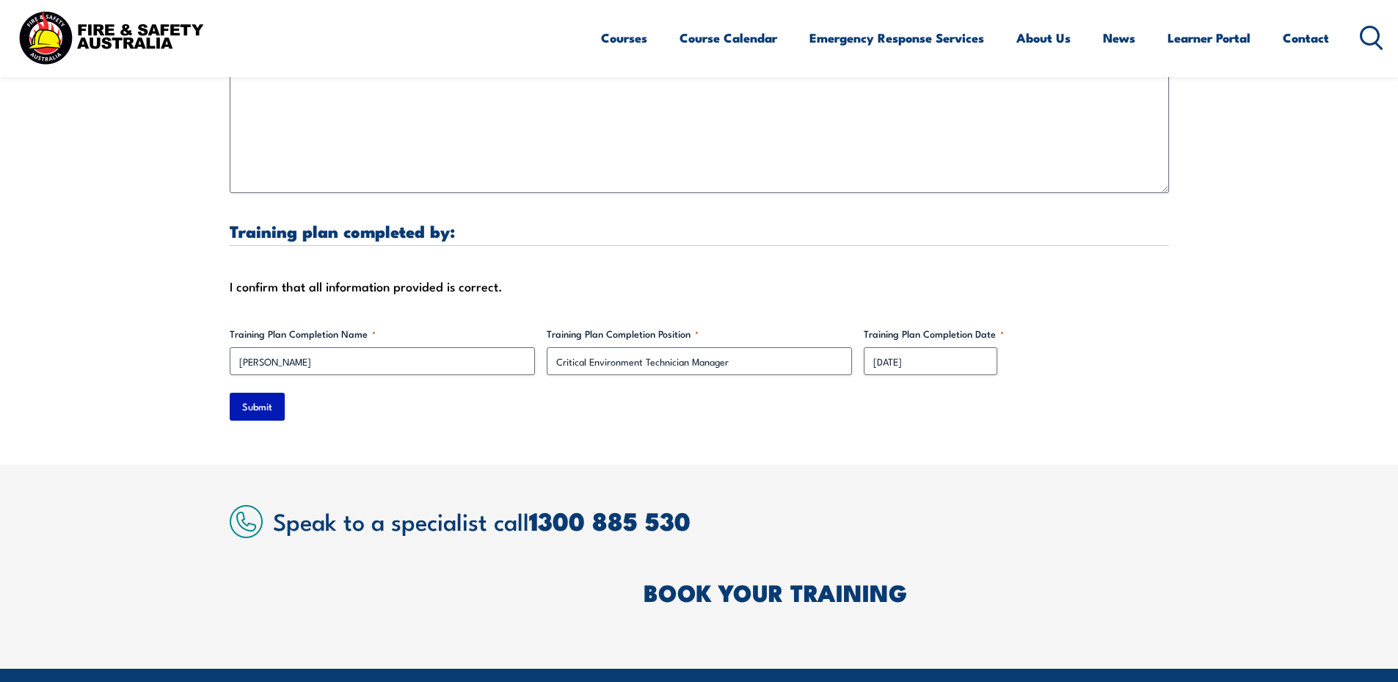
type input "15"
click at [249, 393] on input "Submit" at bounding box center [257, 407] width 55 height 28
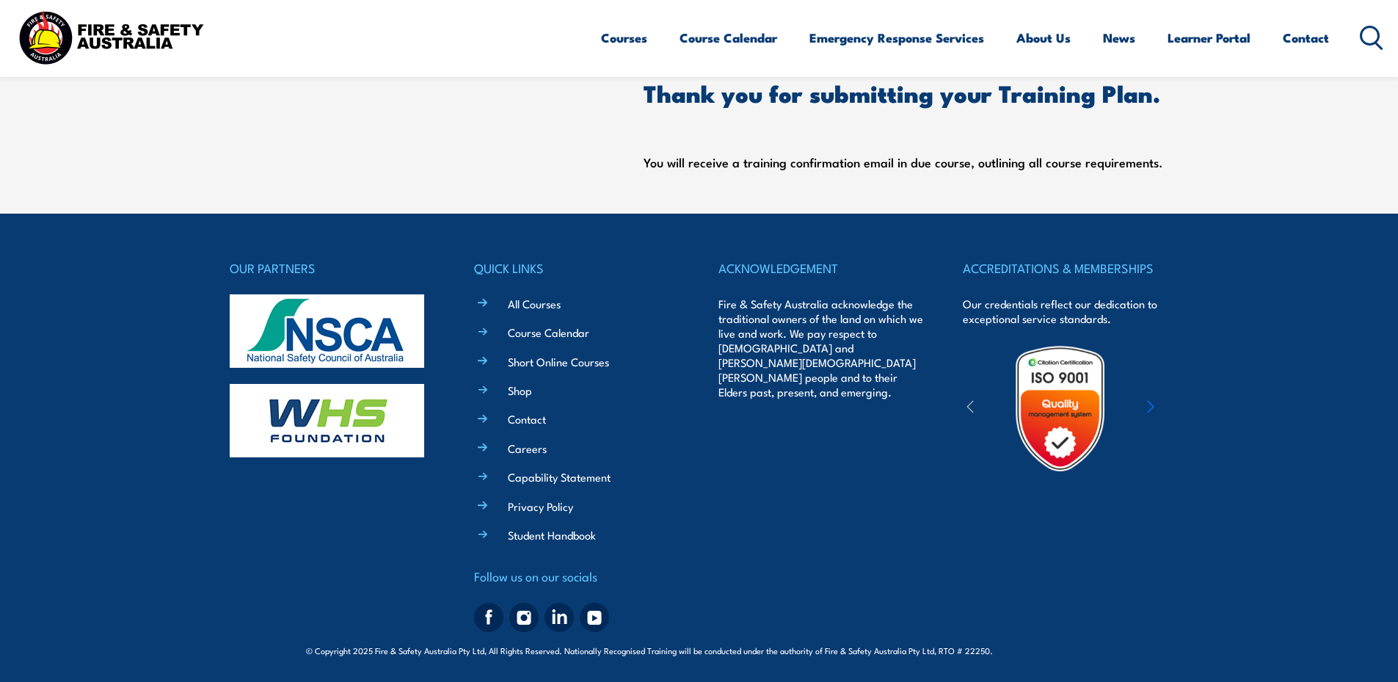
scroll to position [0, 0]
